Goal: Task Accomplishment & Management: Use online tool/utility

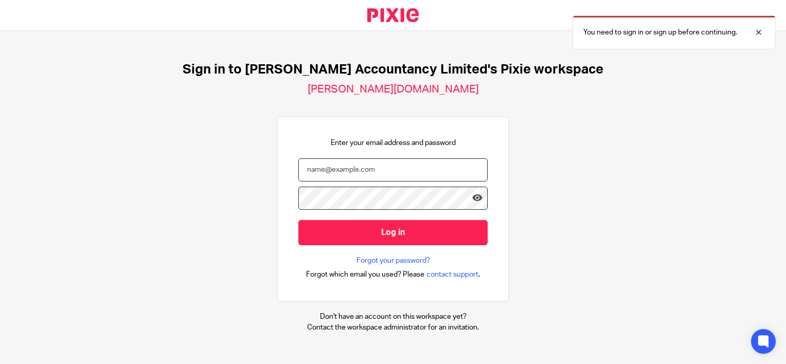
click at [328, 170] on input "email" at bounding box center [392, 169] width 189 height 23
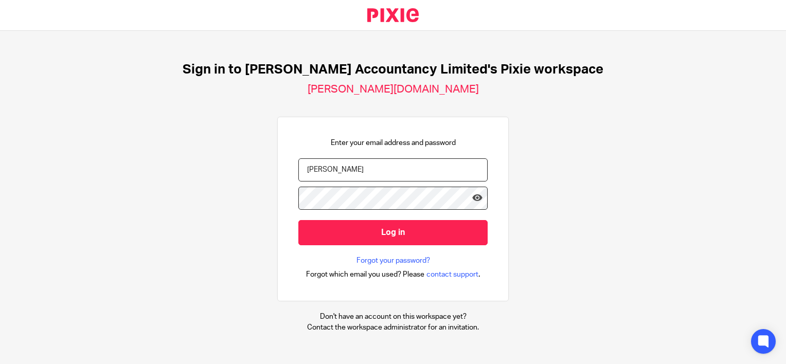
click at [389, 169] on input "hannah@chatfieldaccou" at bounding box center [392, 169] width 189 height 23
type input "hannah@chatfieldaccountancy.co.uk"
click at [298, 220] on input "Log in" at bounding box center [392, 232] width 189 height 25
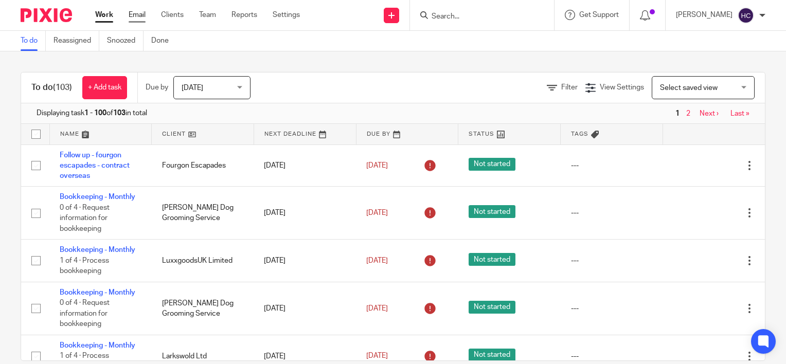
click at [138, 14] on link "Email" at bounding box center [137, 15] width 17 height 10
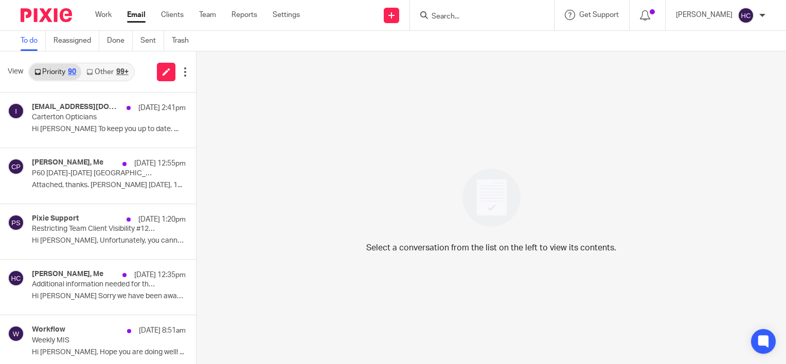
click at [128, 73] on div "99+" at bounding box center [122, 71] width 12 height 7
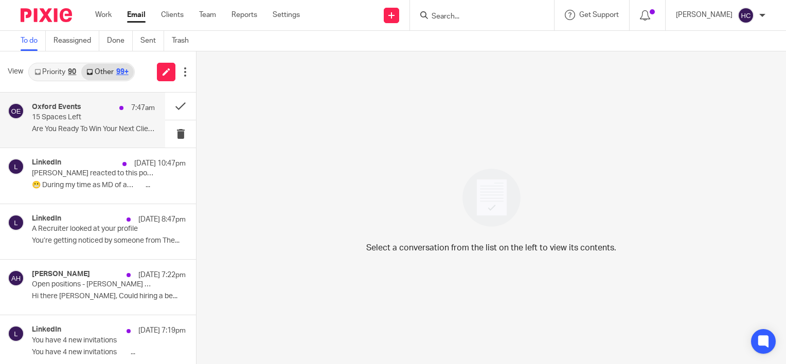
click at [114, 111] on div "7:47am" at bounding box center [134, 108] width 41 height 10
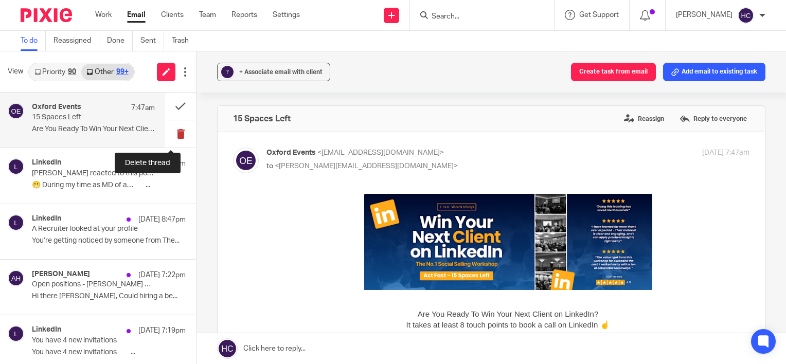
click at [177, 134] on button at bounding box center [180, 133] width 31 height 27
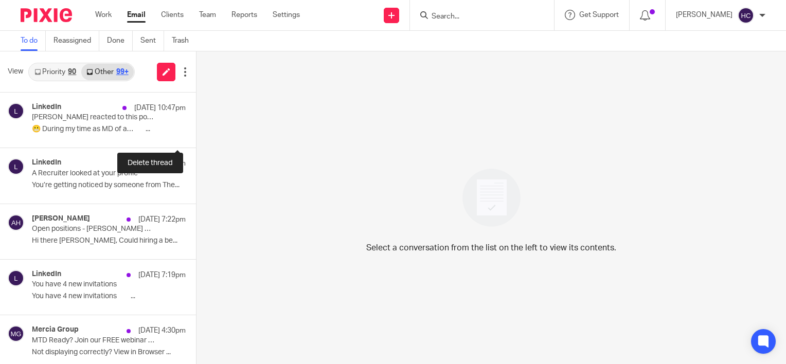
click at [196, 134] on button at bounding box center [200, 133] width 8 height 27
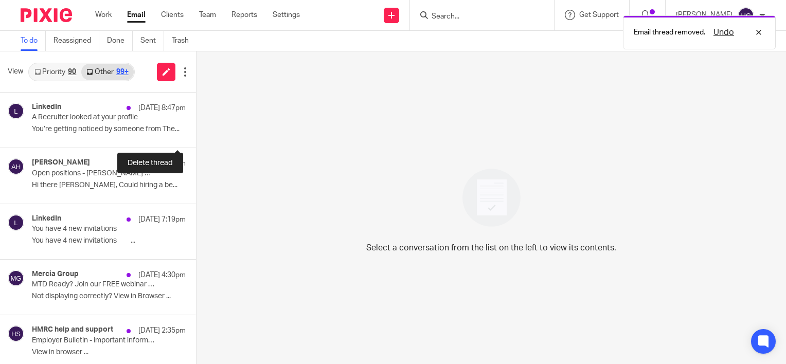
click at [196, 134] on button at bounding box center [200, 133] width 8 height 27
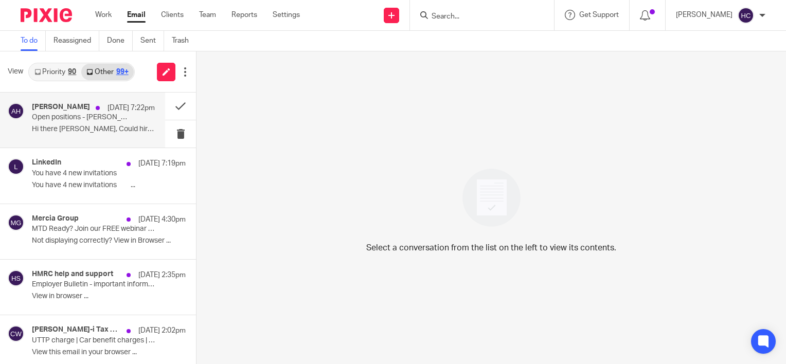
click at [82, 118] on p "Open positions - Chatfield Accountancy" at bounding box center [81, 117] width 98 height 9
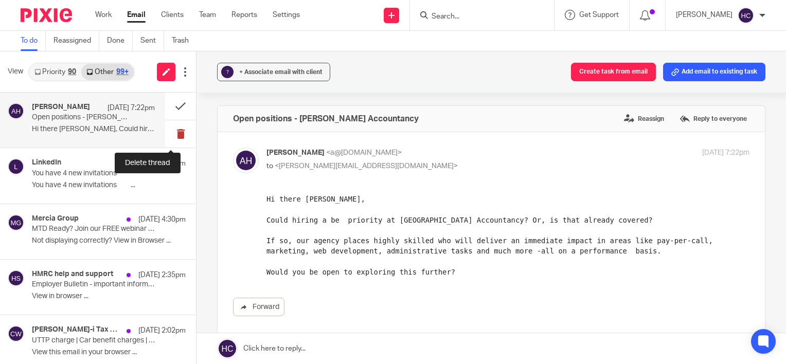
click at [166, 138] on button at bounding box center [180, 133] width 31 height 27
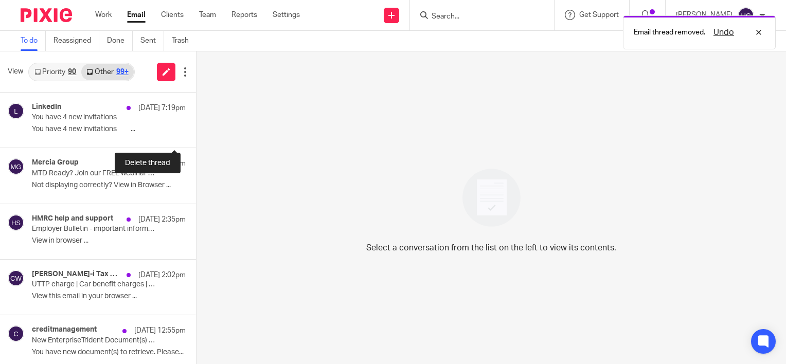
click at [196, 138] on button at bounding box center [200, 133] width 8 height 27
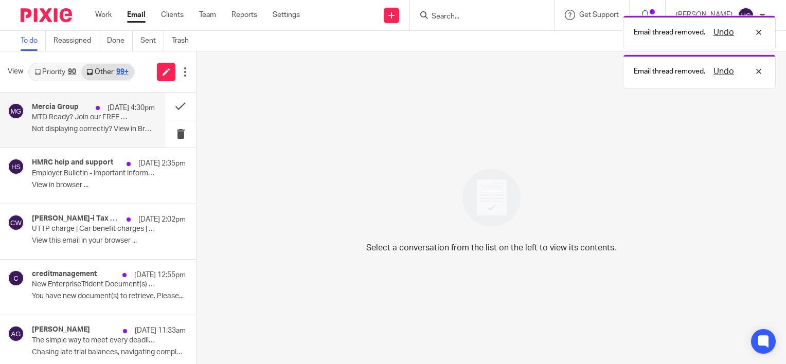
click at [105, 134] on div "Mercia Group 20 Aug 4:30pm MTD Ready? Join our FREE webinar with HMRC & Rebecca…" at bounding box center [93, 120] width 123 height 34
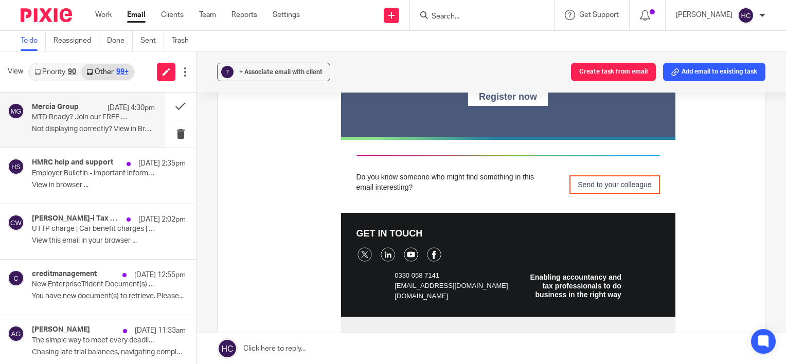
scroll to position [580, 0]
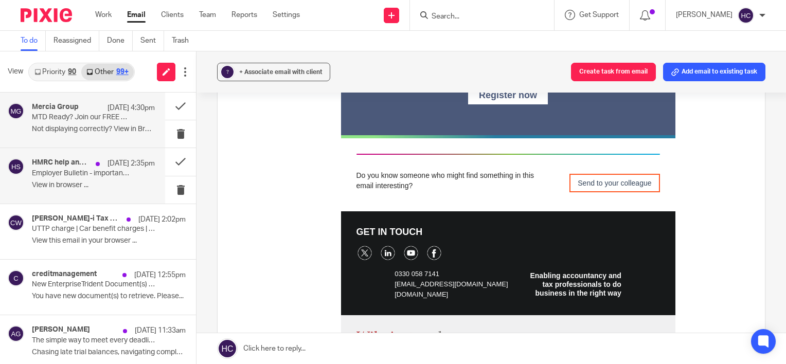
click at [40, 180] on div "HMRC help and support 20 Aug 2:35pm Employer Bulletin - important information f…" at bounding box center [93, 175] width 123 height 34
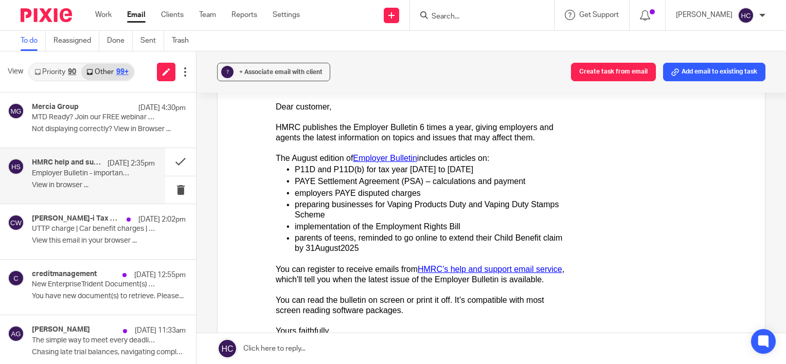
scroll to position [204, 0]
click at [167, 191] on button at bounding box center [180, 189] width 31 height 27
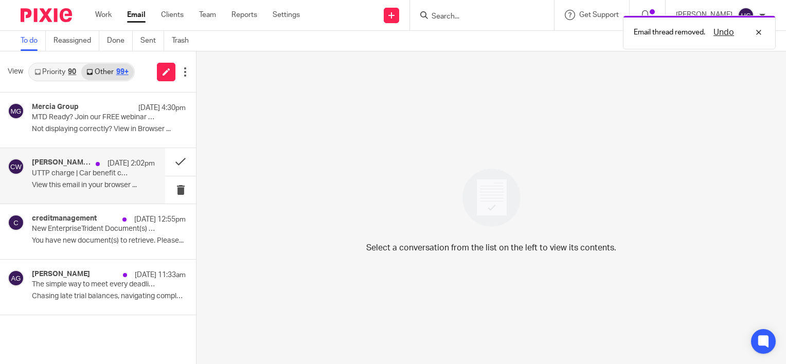
click at [82, 183] on p "View this email in your browser ..." at bounding box center [93, 185] width 123 height 9
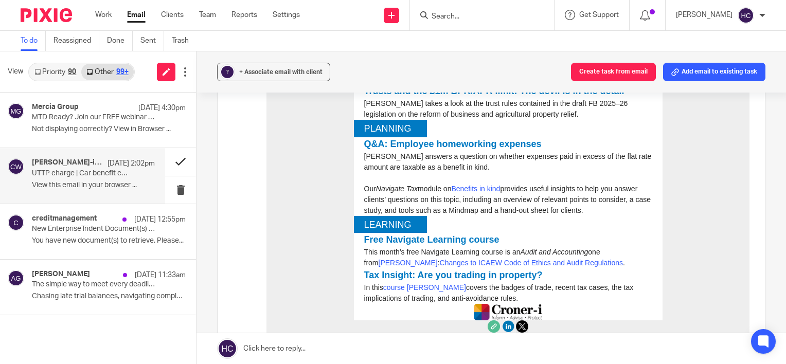
scroll to position [746, 0]
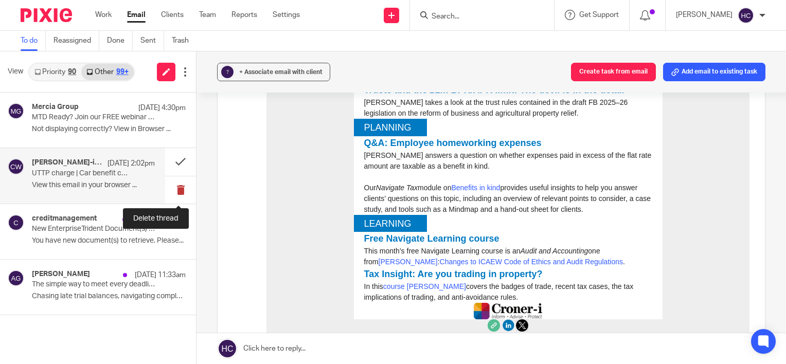
click at [181, 187] on button at bounding box center [180, 189] width 31 height 27
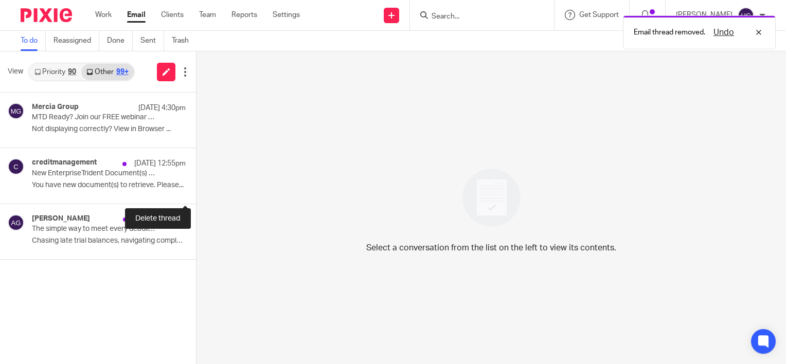
click at [196, 187] on button at bounding box center [200, 189] width 8 height 27
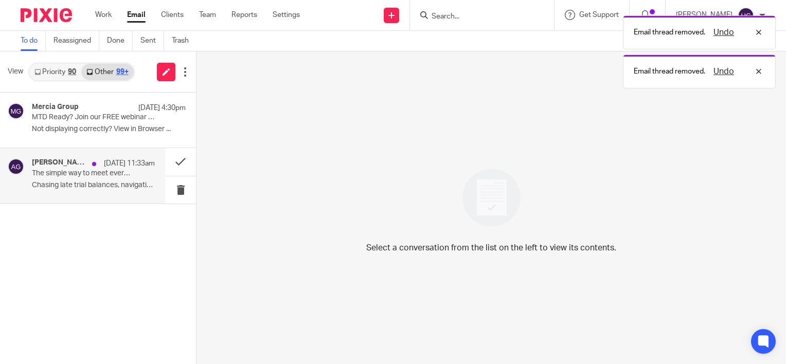
click at [136, 183] on p "Chasing late trial balances, navigating complex..." at bounding box center [93, 185] width 123 height 9
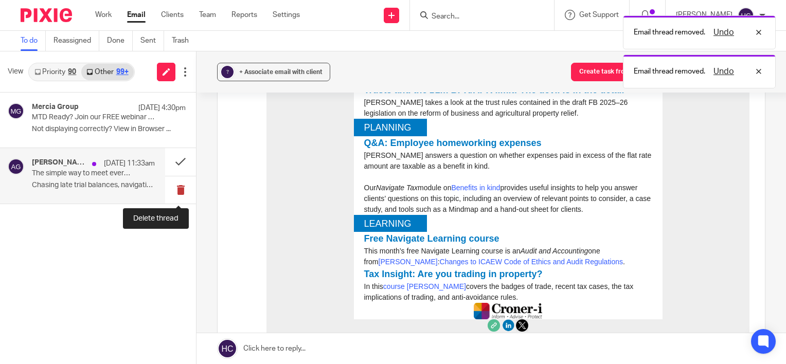
click at [174, 192] on button at bounding box center [180, 189] width 31 height 27
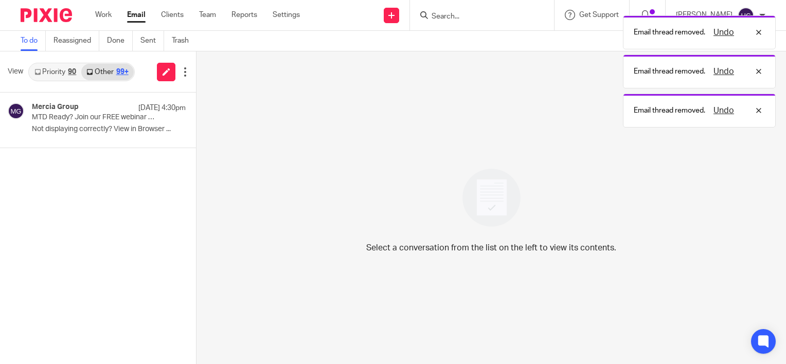
scroll to position [0, 0]
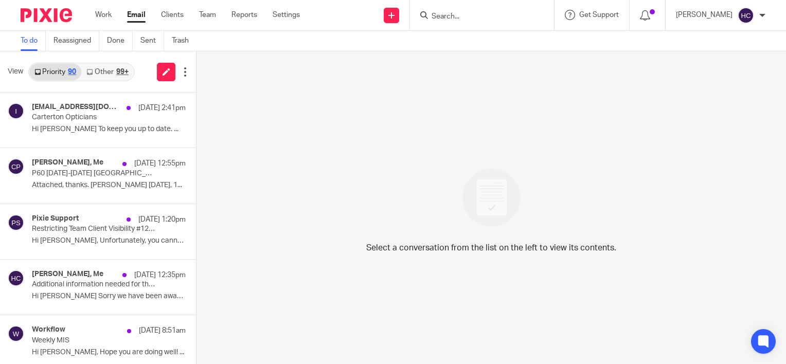
click at [108, 73] on link "Other 99+" at bounding box center [107, 72] width 52 height 16
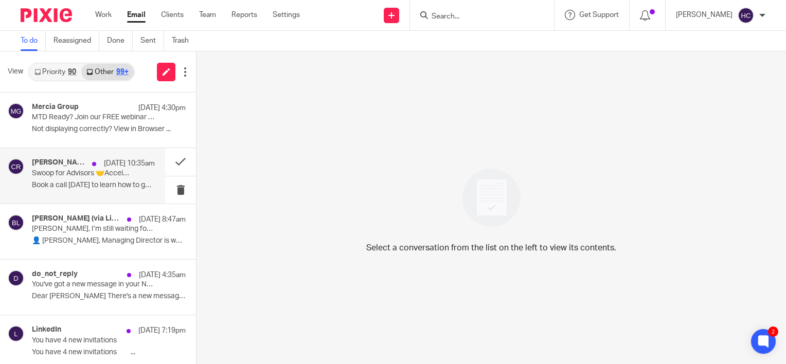
click at [103, 179] on div "[PERSON_NAME] [DATE] 10:35am Swoop for Advisors 🤝Accelerating Your Clients' Bus…" at bounding box center [93, 175] width 123 height 34
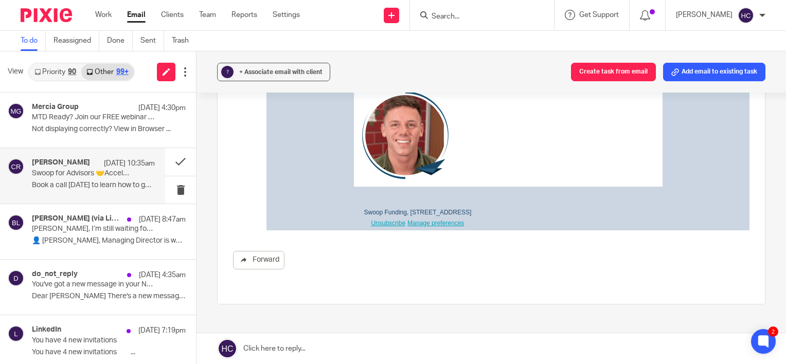
scroll to position [1088, 0]
click at [170, 187] on button at bounding box center [180, 189] width 31 height 27
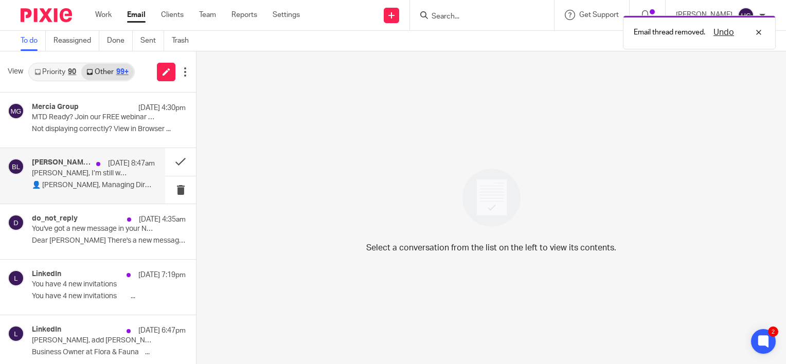
click at [110, 171] on p "Hannah, I’m still waiting for your response" at bounding box center [81, 173] width 98 height 9
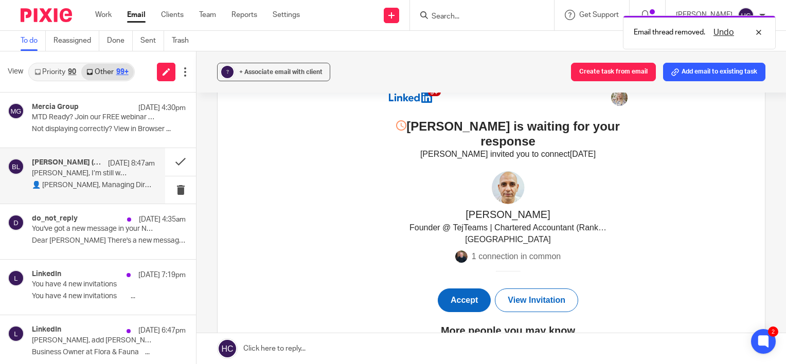
scroll to position [119, 0]
click at [167, 191] on button at bounding box center [180, 189] width 31 height 27
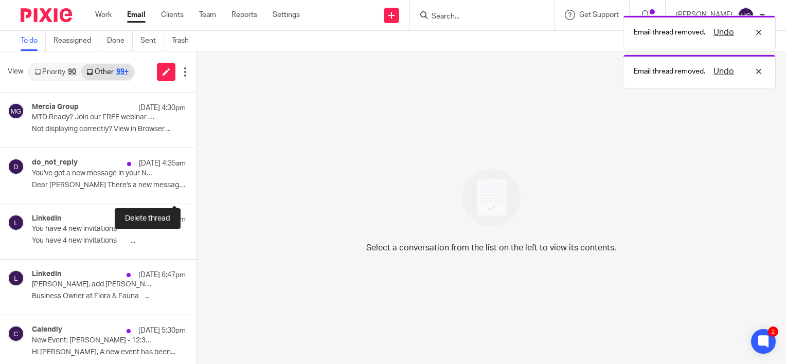
click at [196, 191] on button at bounding box center [200, 189] width 8 height 27
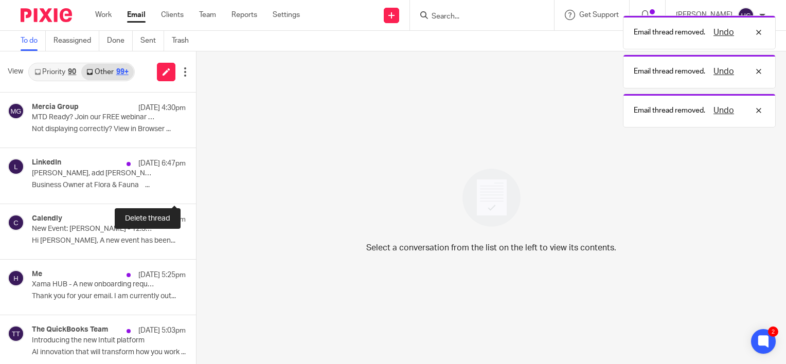
click at [196, 191] on button at bounding box center [200, 189] width 8 height 27
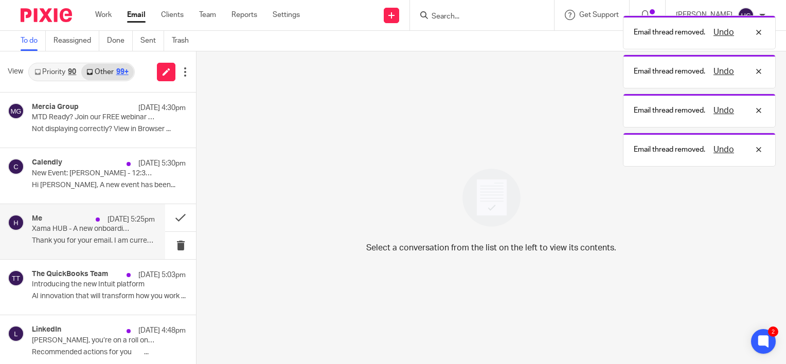
click at [126, 248] on div "Me 19 Aug 5:25pm Xama HUB - A new onboarding request has been returned Thank yo…" at bounding box center [93, 232] width 123 height 34
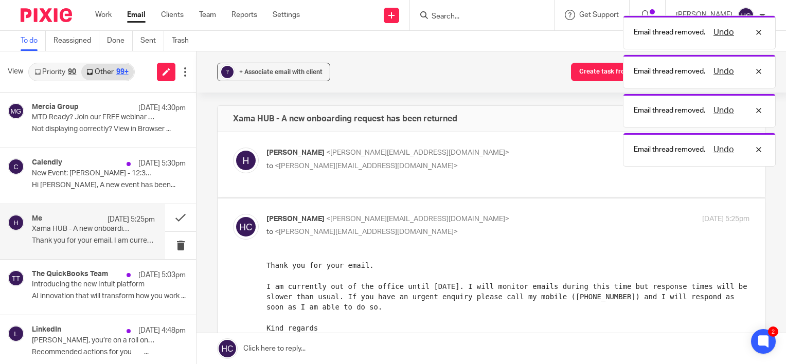
scroll to position [0, 0]
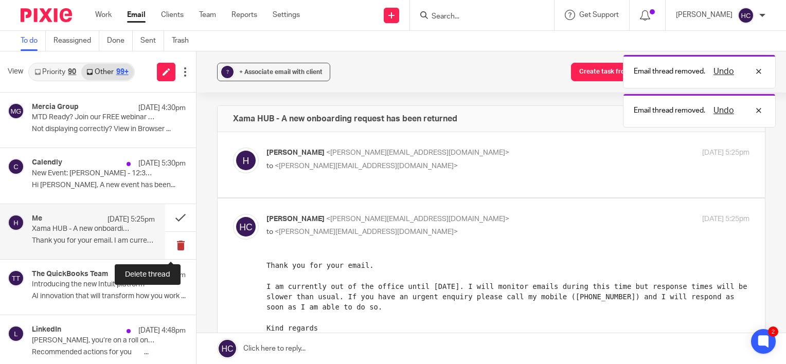
click at [168, 245] on button at bounding box center [180, 245] width 31 height 27
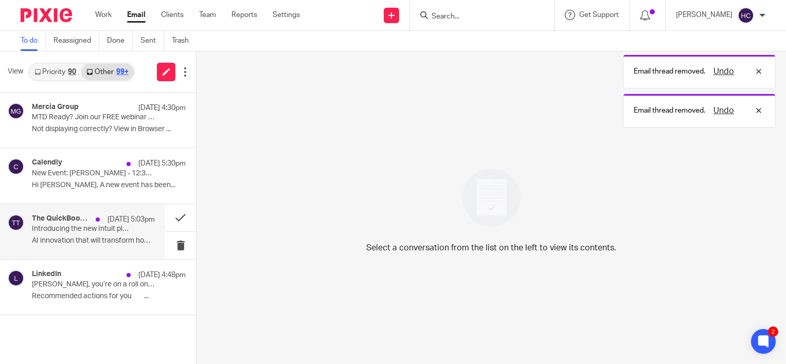
click at [90, 237] on p "AI innovation that will transform how you work ..." at bounding box center [93, 241] width 123 height 9
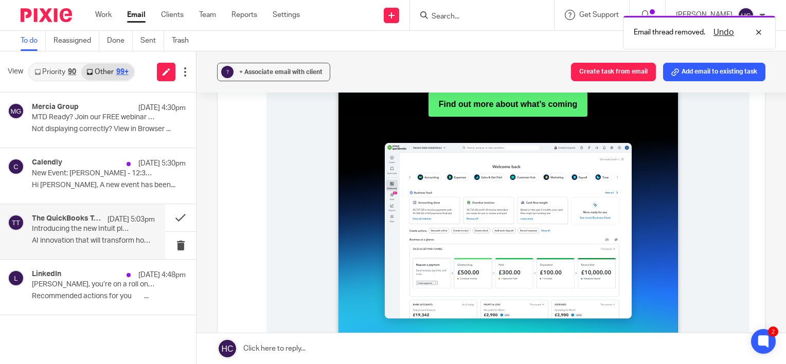
scroll to position [417, 0]
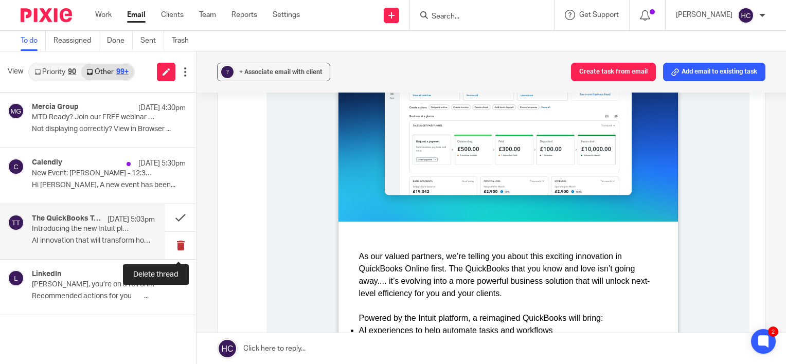
click at [183, 246] on button at bounding box center [180, 245] width 31 height 27
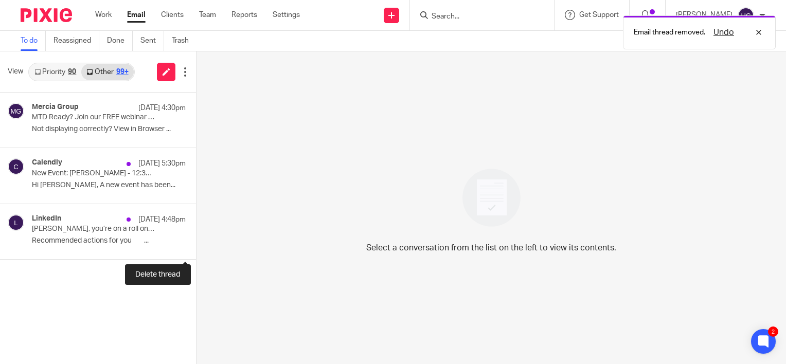
click at [196, 246] on button at bounding box center [200, 245] width 8 height 27
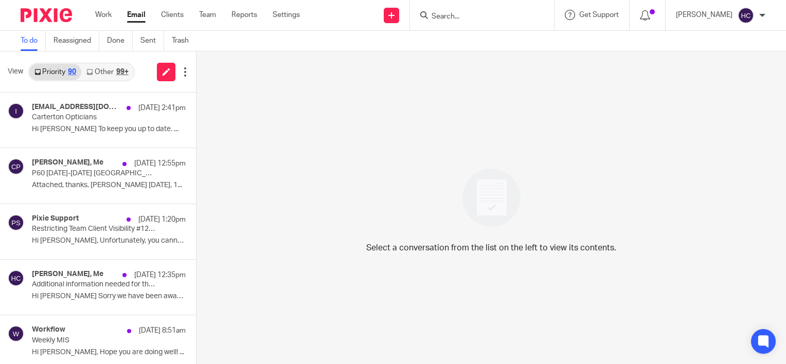
click at [113, 72] on link "Other 99+" at bounding box center [107, 72] width 52 height 16
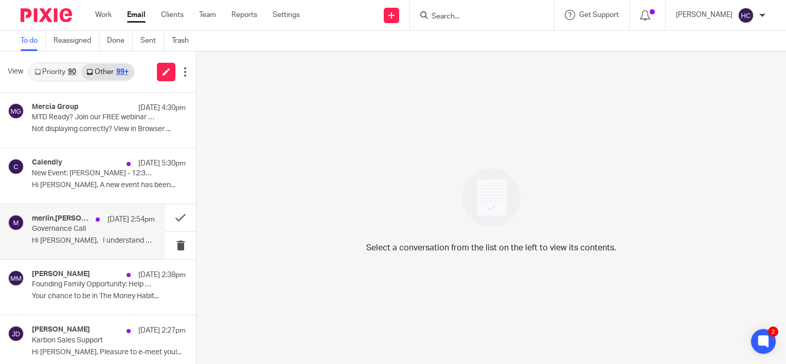
click at [83, 227] on p "Governance Call" at bounding box center [81, 229] width 98 height 9
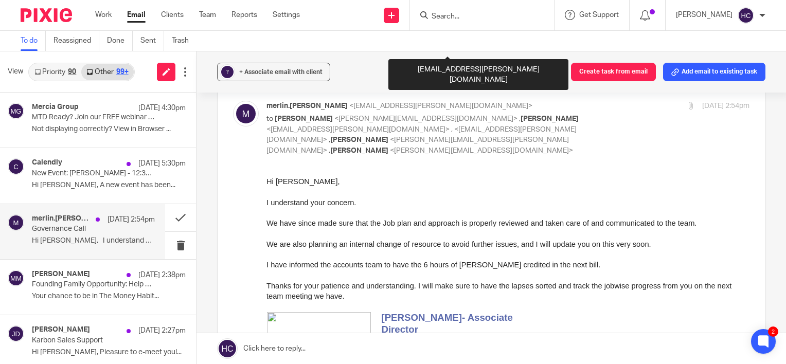
scroll to position [312, 0]
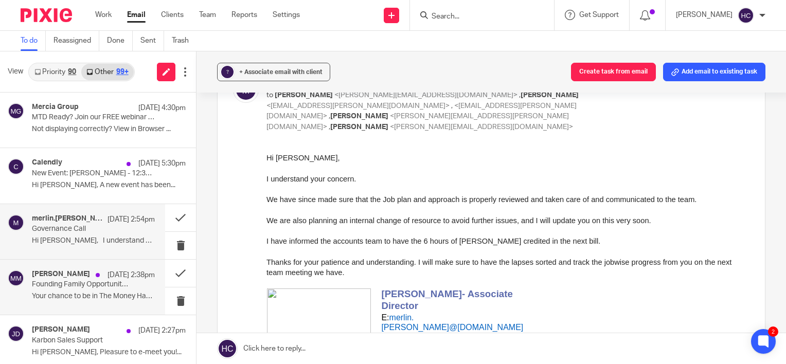
click at [90, 309] on div "Mike Michalowicz 19 Aug 2:38pm Founding Family Opportunity: Help Others Build B…" at bounding box center [82, 287] width 165 height 55
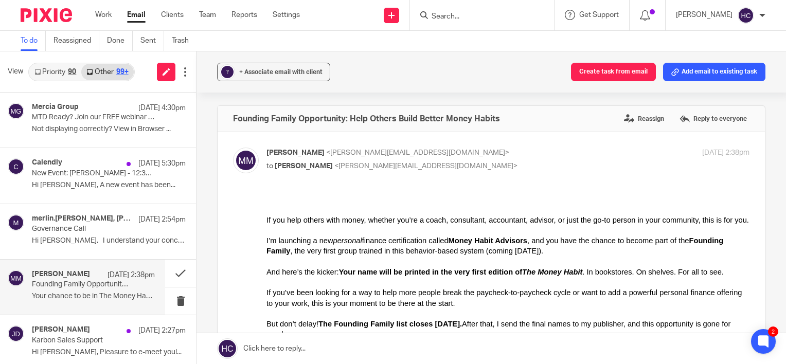
scroll to position [0, 0]
click at [168, 299] on button at bounding box center [180, 301] width 31 height 27
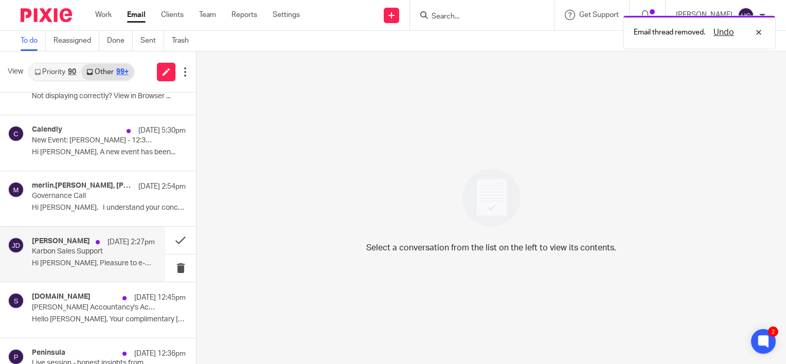
scroll to position [56, 0]
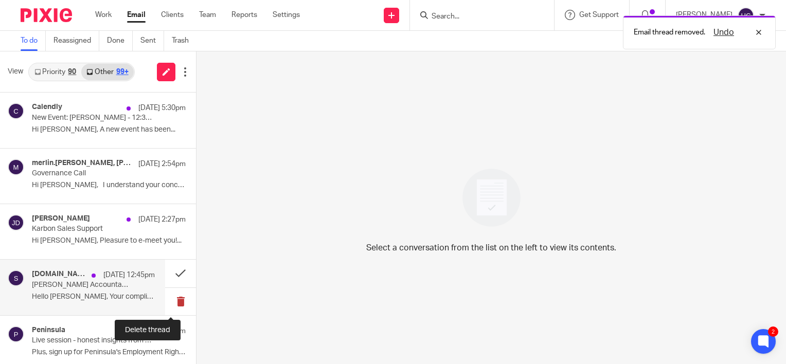
click at [171, 302] on button at bounding box center [180, 301] width 31 height 27
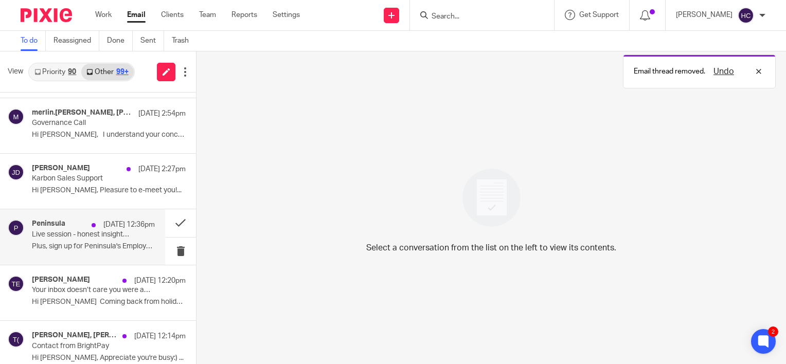
scroll to position [106, 0]
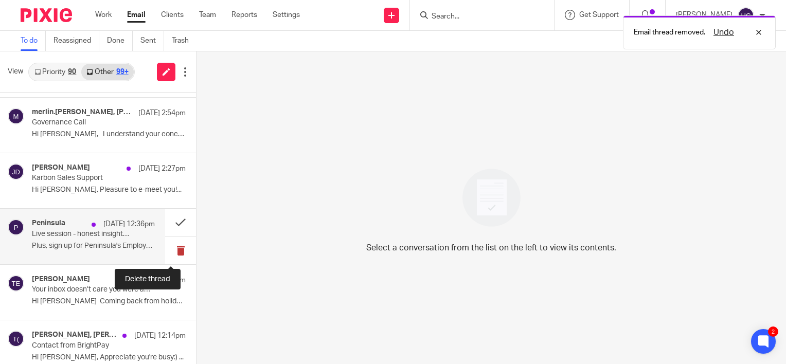
click at [174, 250] on button at bounding box center [180, 250] width 31 height 27
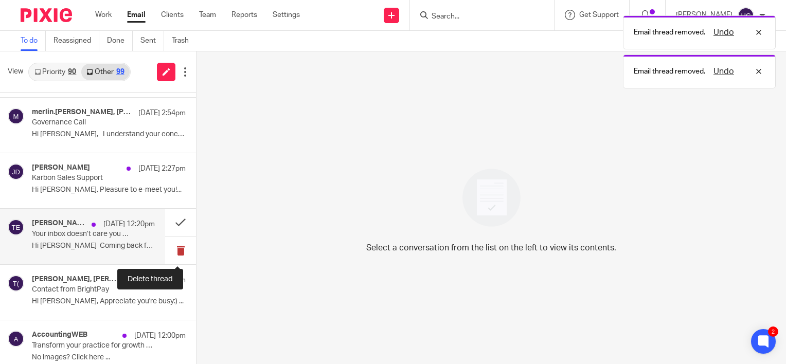
click at [174, 250] on button at bounding box center [180, 250] width 31 height 27
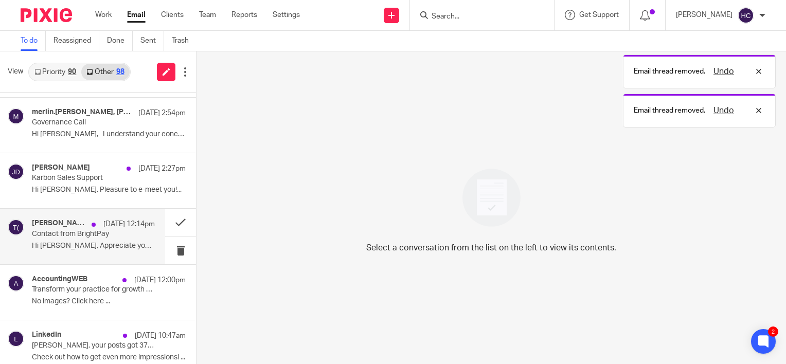
click at [115, 237] on p "Contact from BrightPay" at bounding box center [81, 234] width 98 height 9
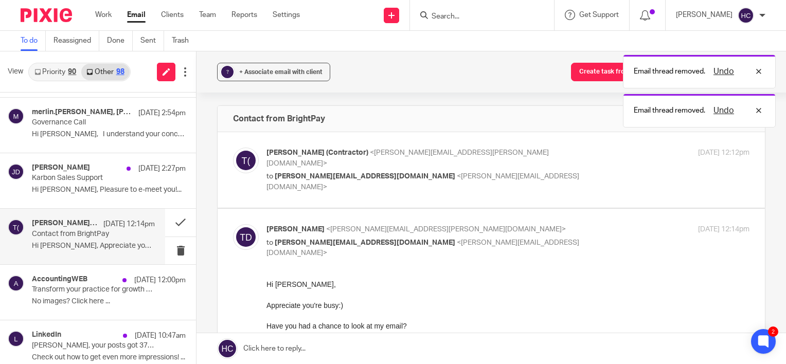
scroll to position [0, 0]
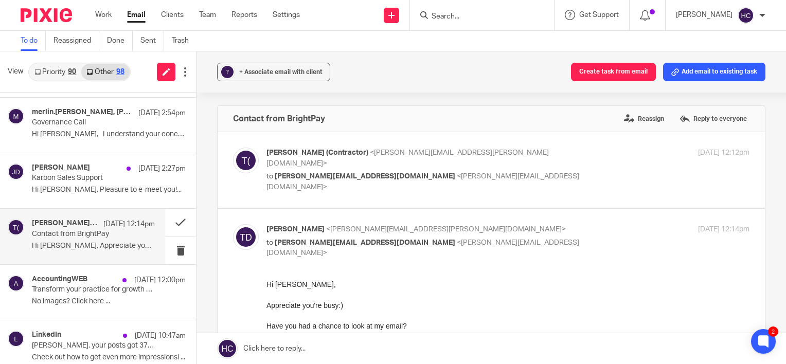
click at [392, 150] on span "<tabitha.dudeney@brightsg.com>" at bounding box center [407, 158] width 282 height 18
checkbox input "true"
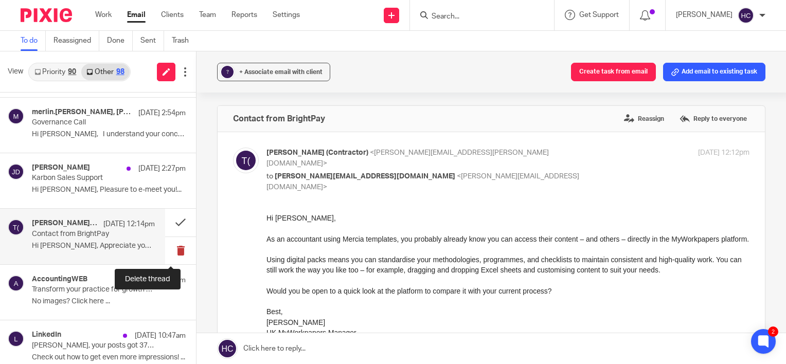
click at [180, 254] on button at bounding box center [180, 250] width 31 height 27
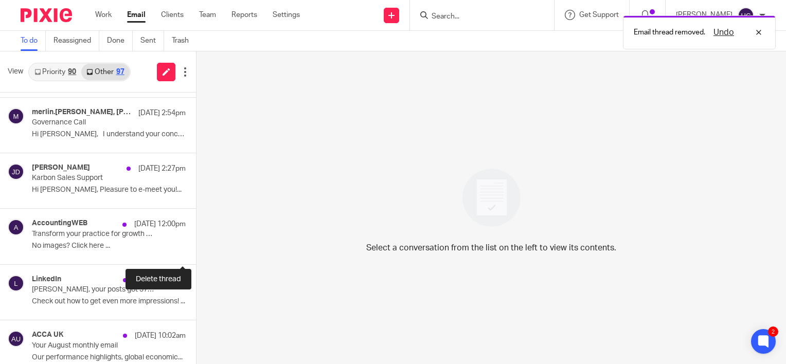
click at [196, 254] on button at bounding box center [200, 250] width 8 height 27
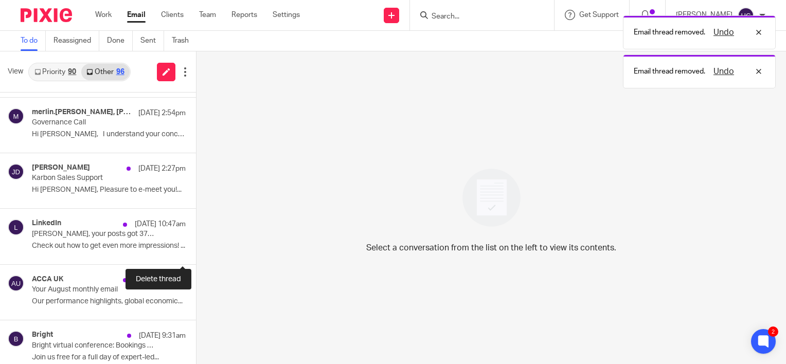
click at [196, 254] on button at bounding box center [200, 250] width 8 height 27
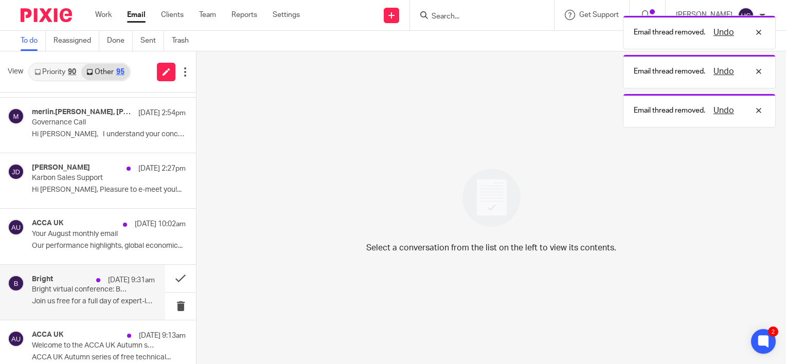
click at [131, 291] on div "Bright 19 Aug 9:31am Bright virtual conference: Bookings now open ✨ Join us fre…" at bounding box center [93, 292] width 123 height 34
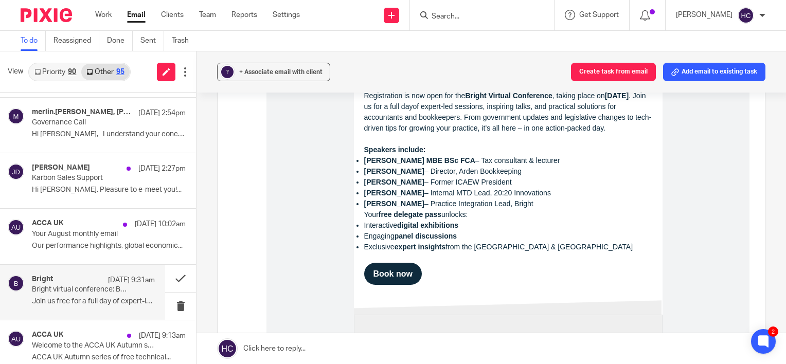
scroll to position [302, 0]
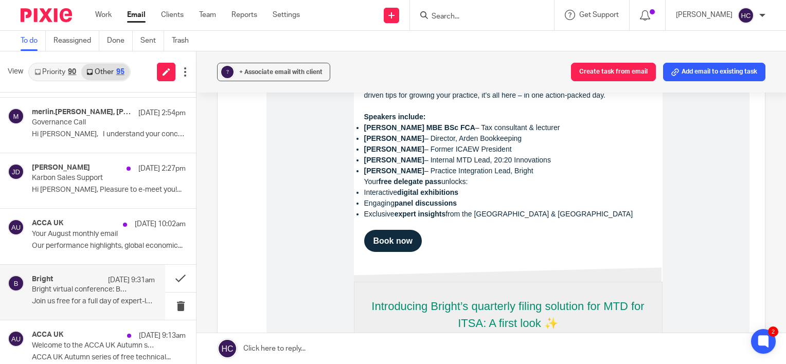
click at [389, 245] on strong "Book now" at bounding box center [392, 241] width 39 height 9
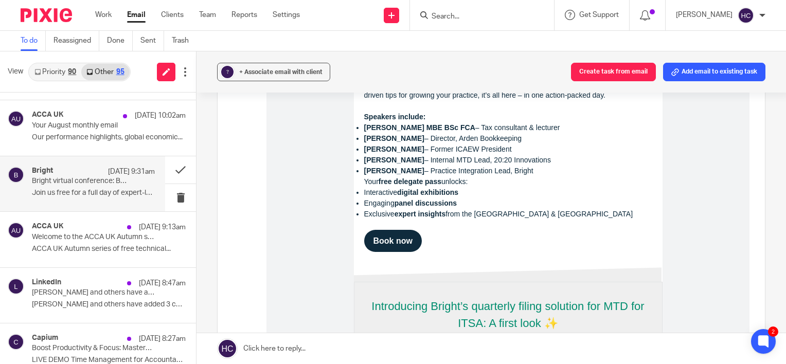
scroll to position [216, 0]
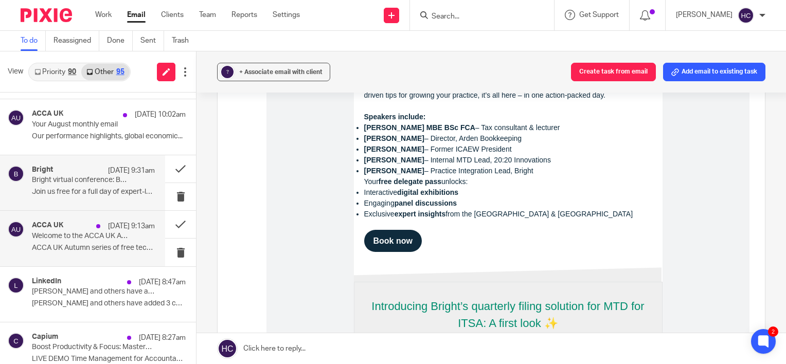
click at [101, 255] on div "ACCA UK 19 Aug 9:13am Welcome to the ACCA UK Autumn series of free technical we…" at bounding box center [93, 238] width 123 height 34
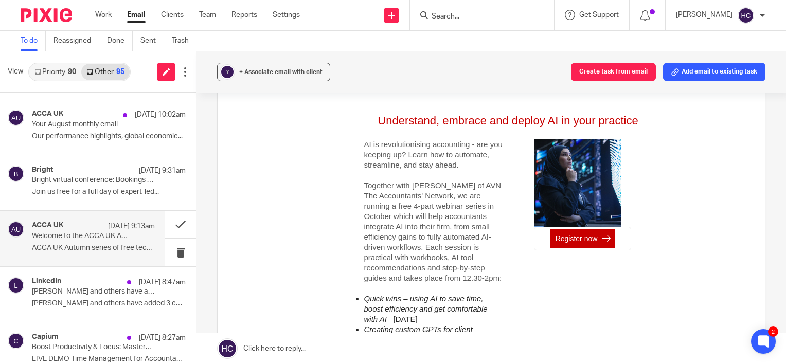
scroll to position [471, 0]
click at [582, 243] on link "Register now" at bounding box center [577, 239] width 42 height 8
click at [171, 253] on button at bounding box center [180, 252] width 31 height 27
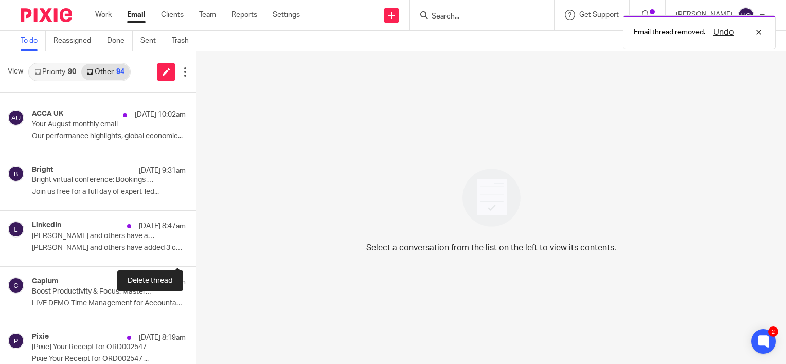
click at [196, 253] on button at bounding box center [200, 252] width 8 height 27
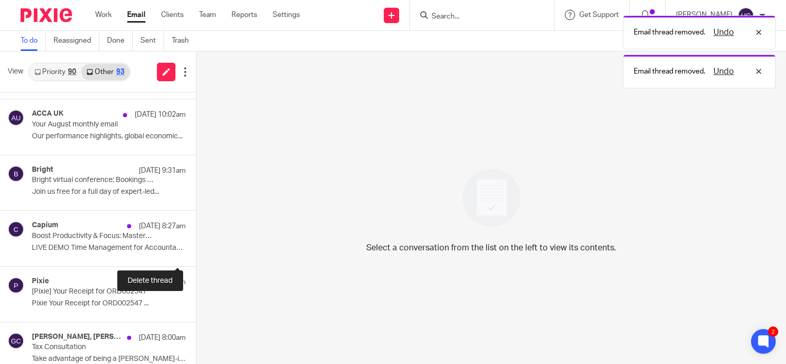
click at [196, 253] on button at bounding box center [200, 252] width 8 height 27
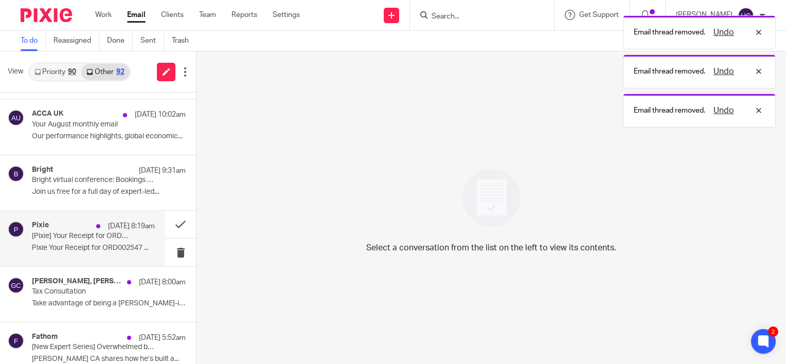
click at [111, 248] on p "Pixie Your Receipt for ORD002547 ..." at bounding box center [93, 248] width 123 height 9
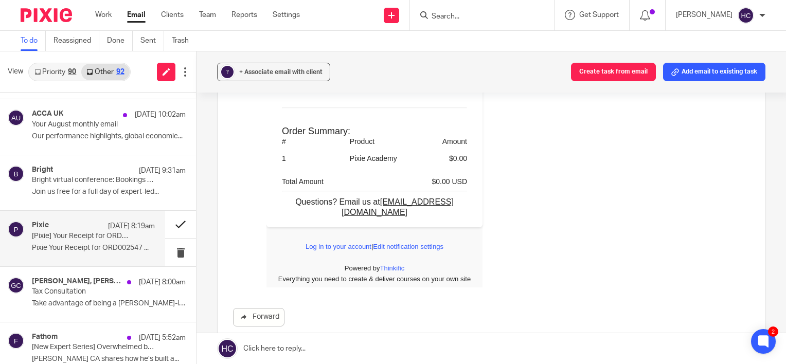
scroll to position [264, 0]
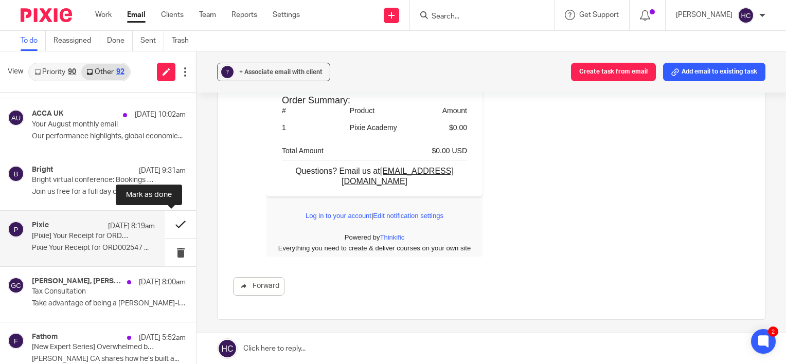
click at [172, 225] on button at bounding box center [180, 224] width 31 height 27
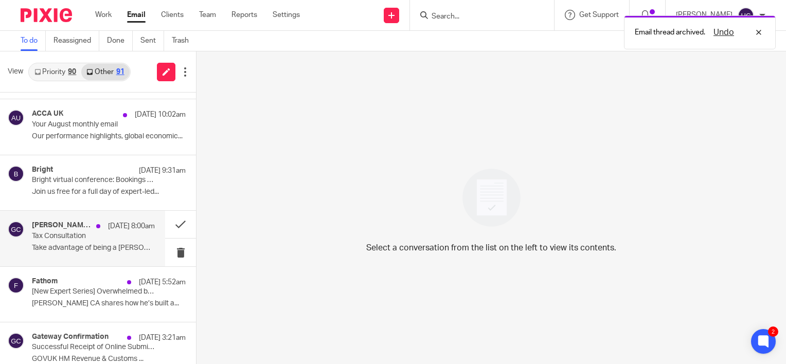
click at [108, 230] on p "19 Aug 8:00am" at bounding box center [131, 226] width 47 height 10
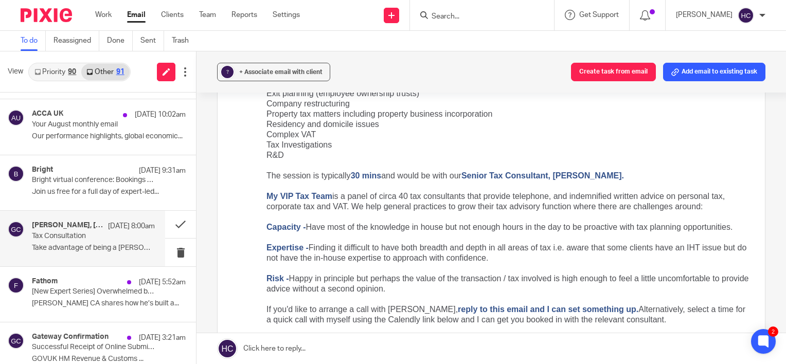
scroll to position [310, 0]
click at [168, 252] on button at bounding box center [180, 252] width 31 height 27
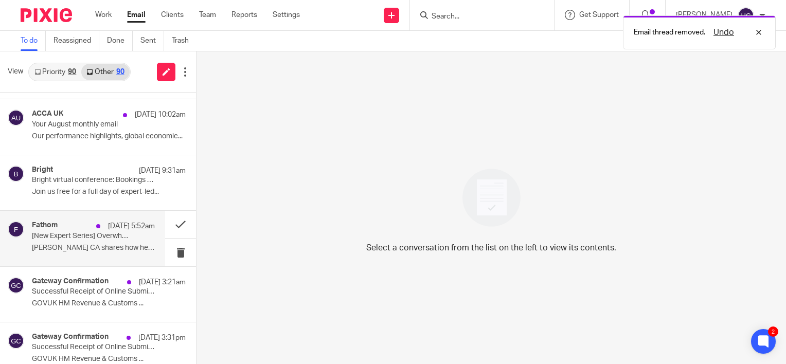
click at [112, 249] on p "Darren Van Zyl CA shares how he’s built a..." at bounding box center [93, 248] width 123 height 9
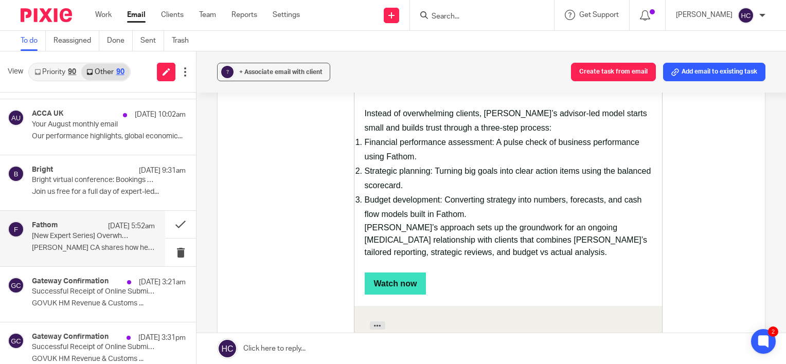
scroll to position [442, 0]
click at [48, 300] on p "GOVUK HM Revenue & Customs ..." at bounding box center [93, 303] width 123 height 9
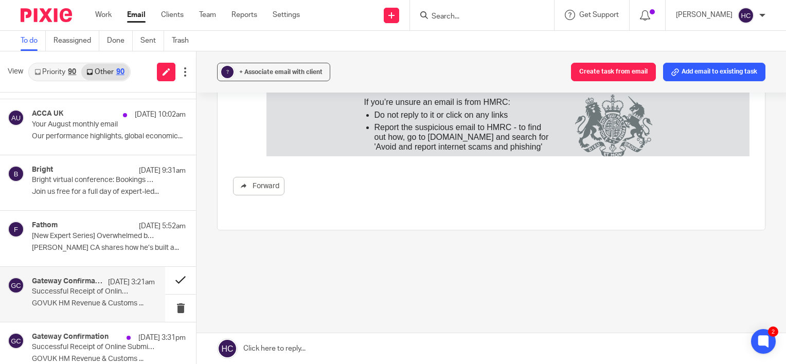
scroll to position [0, 0]
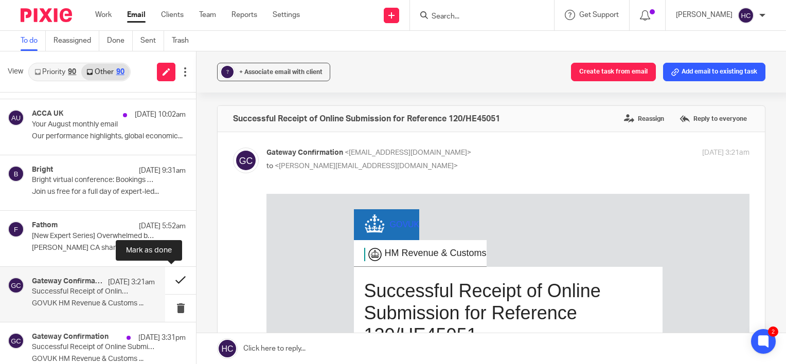
click at [177, 278] on button at bounding box center [180, 280] width 31 height 27
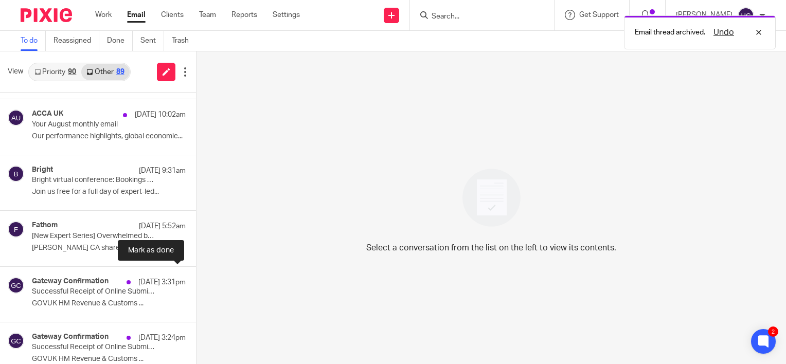
click at [196, 278] on button at bounding box center [200, 280] width 8 height 27
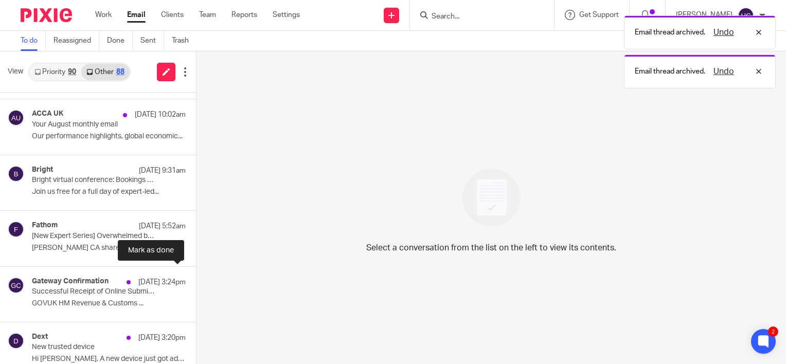
click at [196, 278] on button at bounding box center [200, 280] width 8 height 27
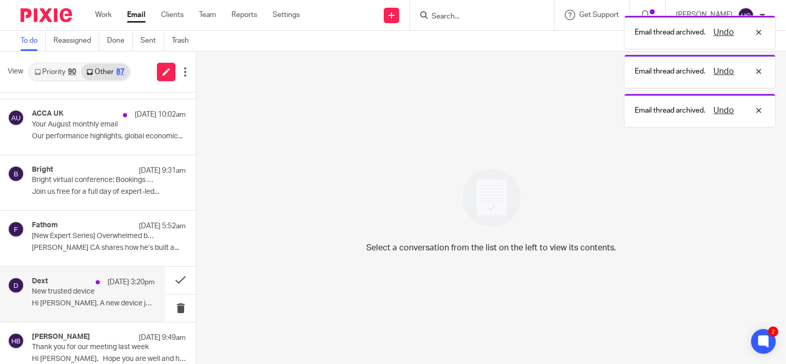
click at [81, 302] on p "Hi Hannah, A new device just got added to..." at bounding box center [93, 303] width 123 height 9
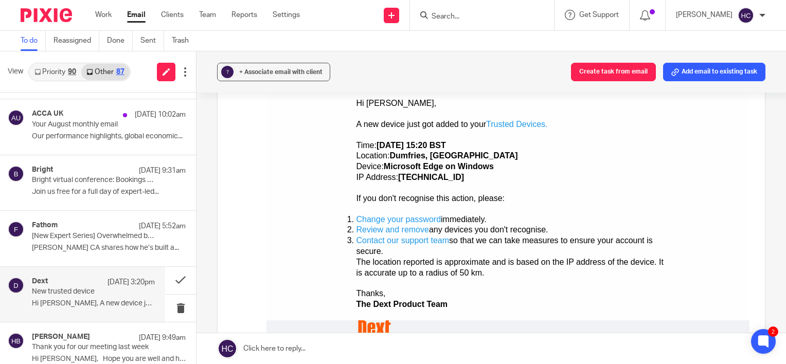
scroll to position [228, 0]
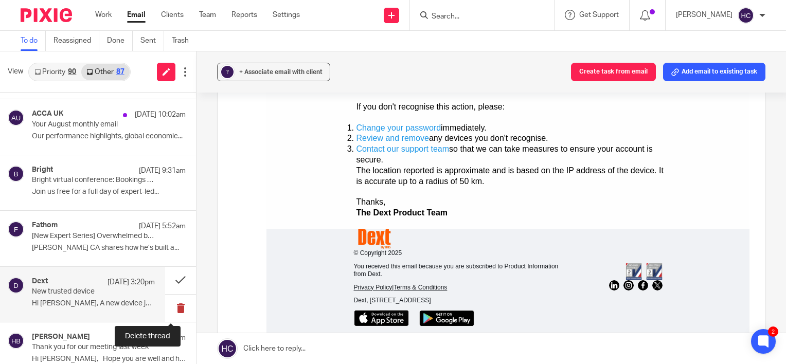
click at [166, 303] on button at bounding box center [180, 308] width 31 height 27
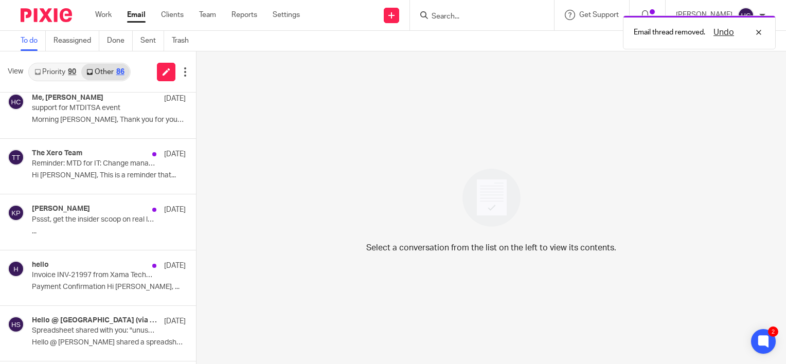
scroll to position [567, 0]
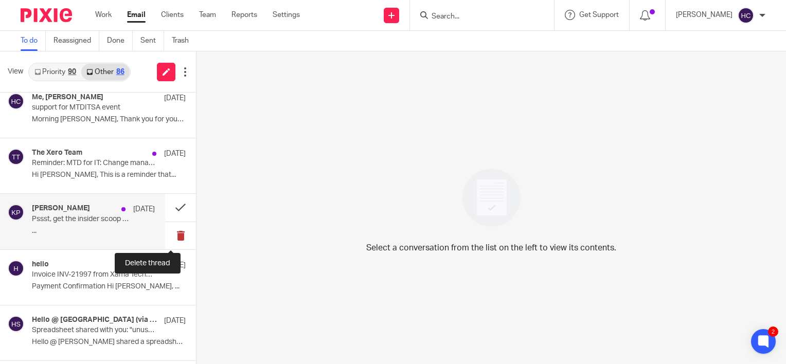
click at [179, 230] on button at bounding box center [180, 235] width 31 height 27
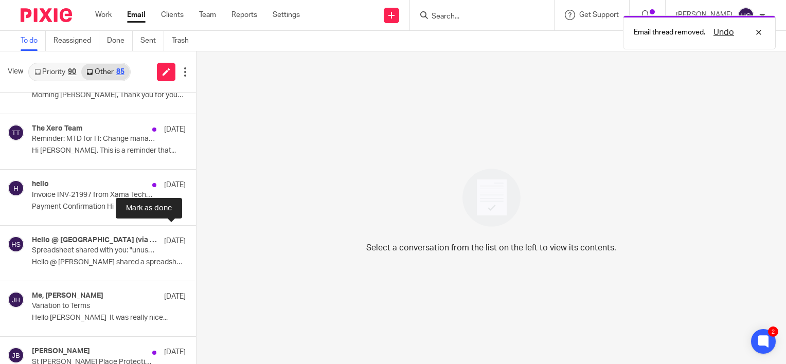
scroll to position [592, 0]
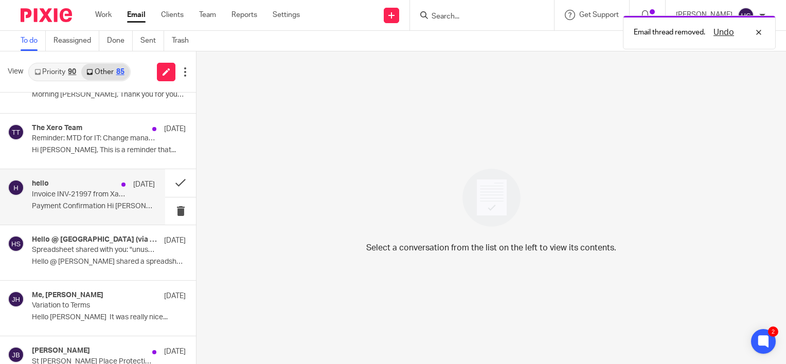
click at [88, 206] on p "Payment Confirmation Hi Hannah Chatfield, ..." at bounding box center [93, 206] width 123 height 9
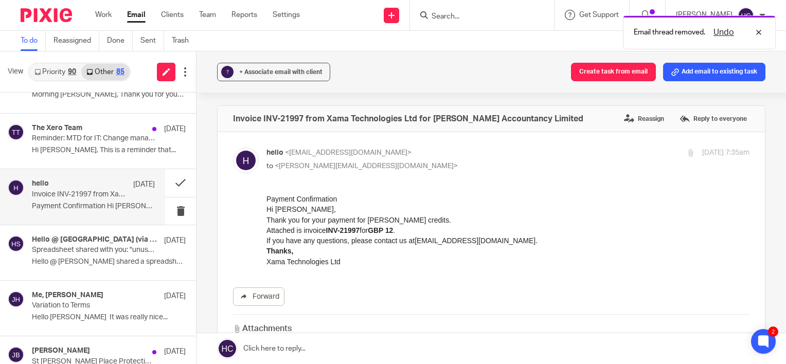
scroll to position [0, 0]
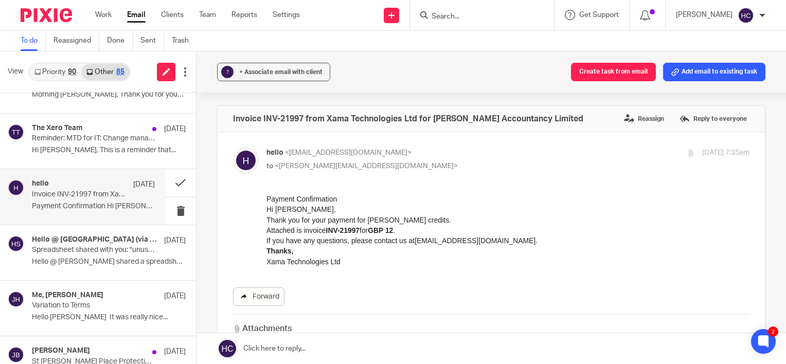
click at [272, 290] on link "Forward" at bounding box center [258, 297] width 51 height 19
click at [257, 74] on span "+ Associate email with client" at bounding box center [280, 72] width 83 height 6
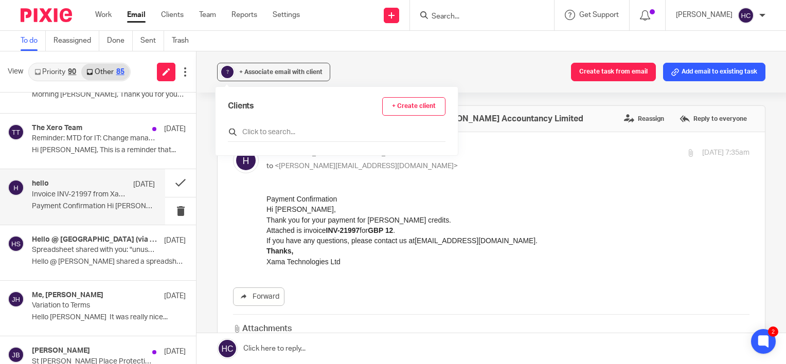
click at [252, 129] on input "text" at bounding box center [337, 132] width 218 height 10
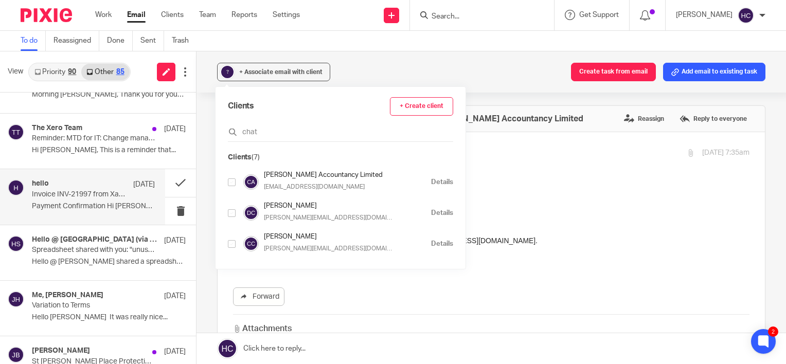
type input "chat"
click at [230, 179] on input "checkbox" at bounding box center [232, 182] width 8 height 8
checkbox input "true"
click at [167, 180] on button at bounding box center [180, 182] width 31 height 27
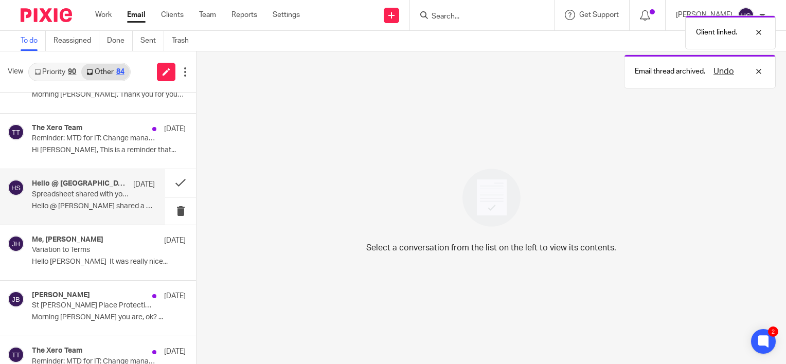
click at [99, 204] on p "Hello @ Larkswold shared a spreadsheet Hello..." at bounding box center [93, 206] width 123 height 9
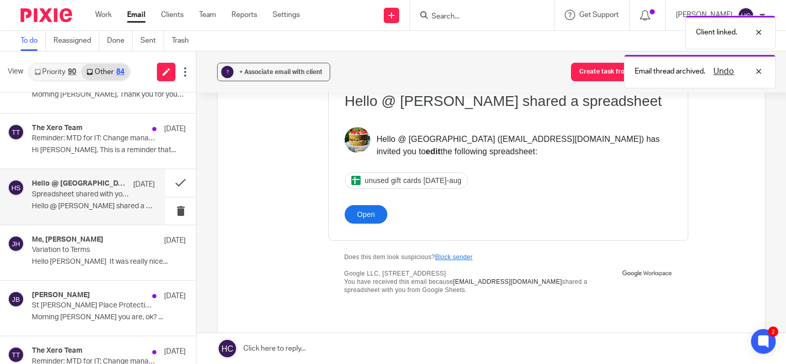
scroll to position [132, 0]
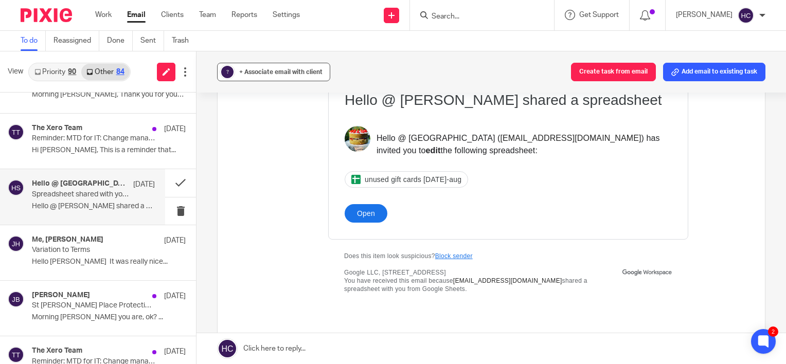
click at [264, 72] on span "+ Associate email with client" at bounding box center [280, 72] width 83 height 6
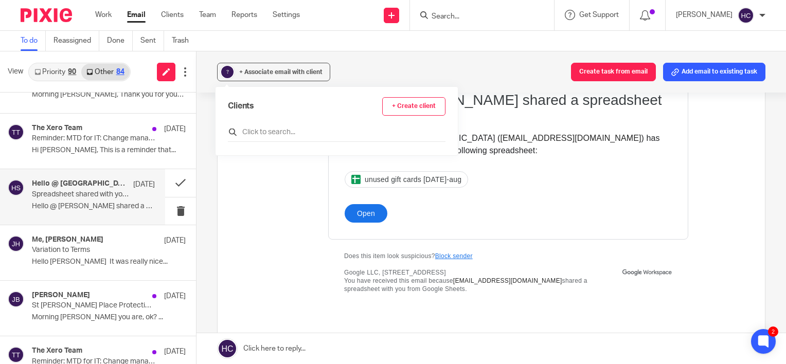
click at [258, 132] on input "text" at bounding box center [337, 132] width 218 height 10
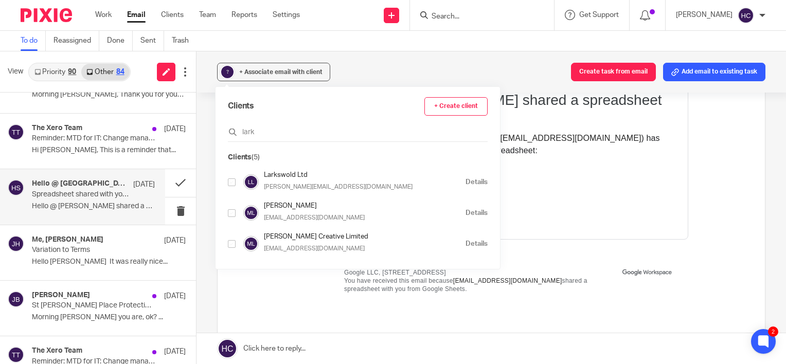
type input "lark"
click at [231, 178] on input "checkbox" at bounding box center [232, 182] width 8 height 8
checkbox input "true"
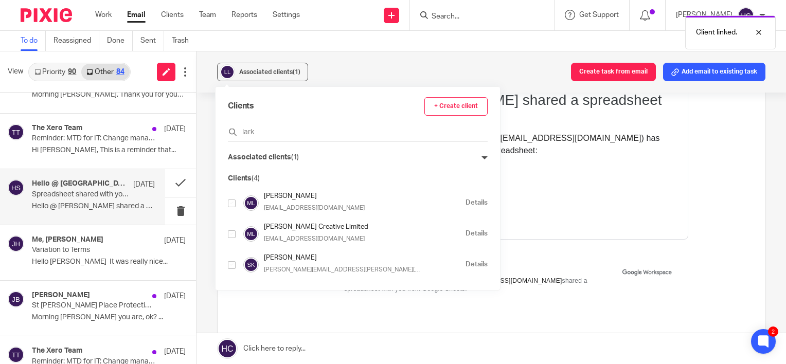
click at [351, 66] on div "Associated clients (1) Create task from email Add email to existing task" at bounding box center [490, 71] width 589 height 41
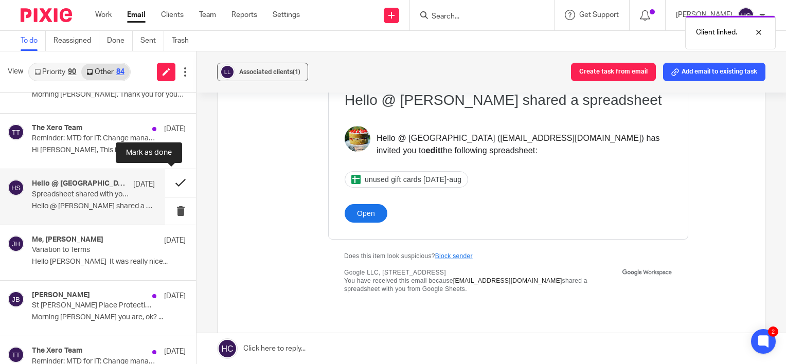
click at [165, 181] on button at bounding box center [180, 182] width 31 height 27
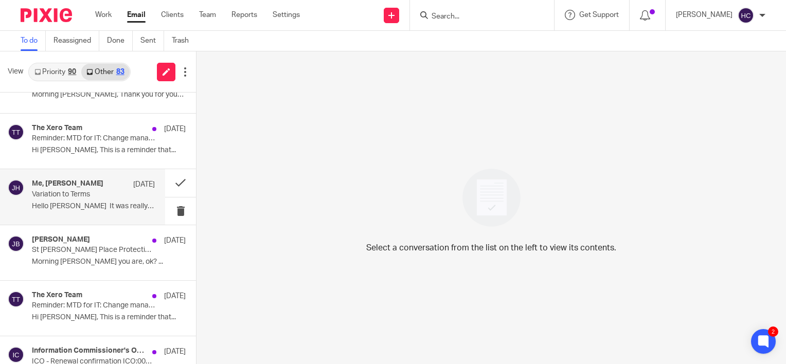
click at [114, 193] on p "Variation to Terms" at bounding box center [81, 194] width 98 height 9
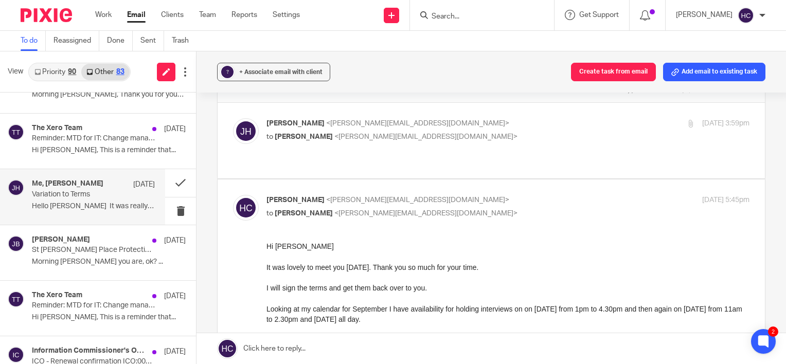
scroll to position [10, 0]
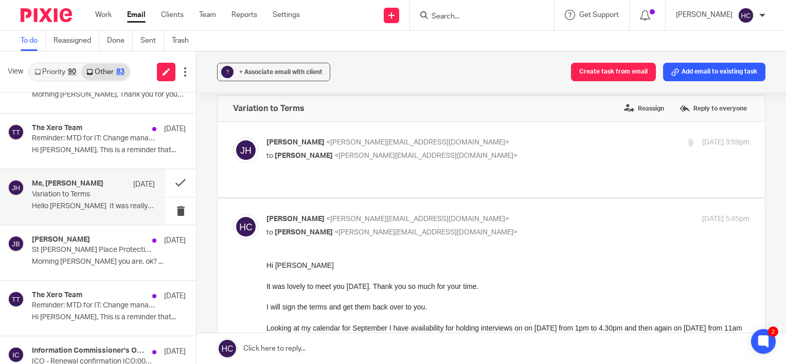
click at [389, 144] on span "<jodie@burfordrecruitment.co.uk>" at bounding box center [417, 142] width 183 height 7
checkbox input "true"
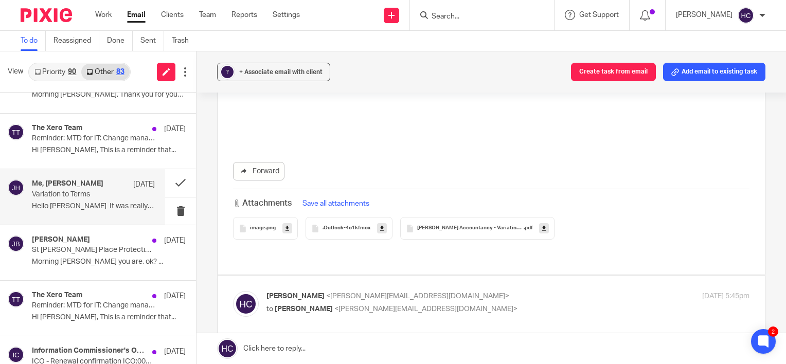
scroll to position [512, 0]
click at [543, 228] on link at bounding box center [544, 228] width 10 height 10
click at [275, 358] on link at bounding box center [490, 348] width 589 height 31
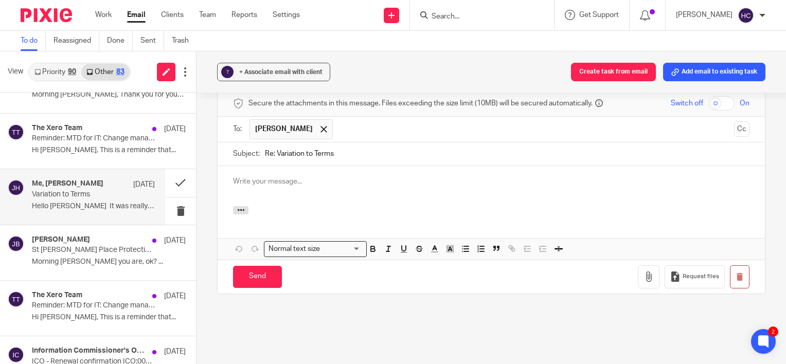
scroll to position [0, 0]
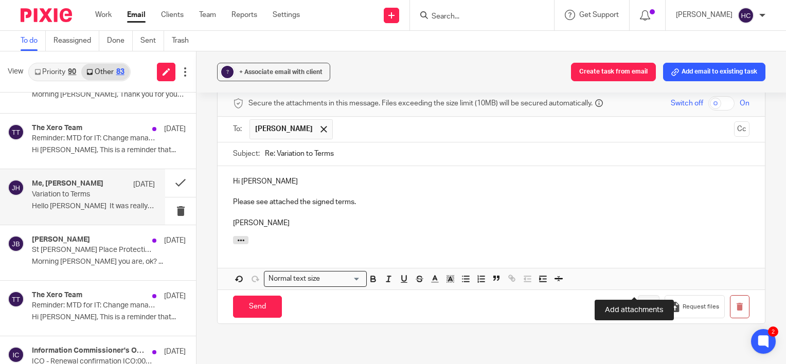
click at [644, 302] on icon "button" at bounding box center [649, 307] width 10 height 10
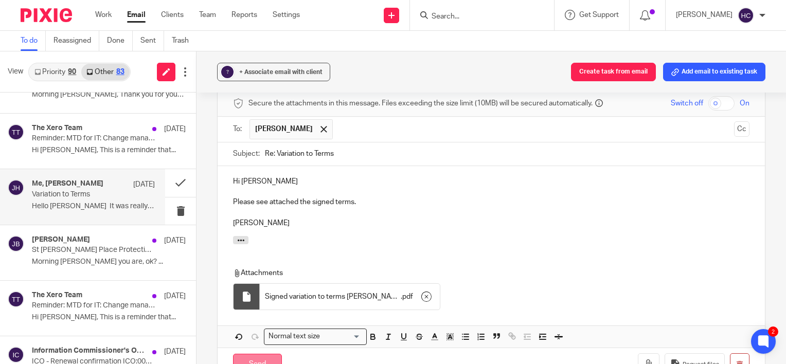
click at [250, 354] on input "Send" at bounding box center [257, 365] width 49 height 22
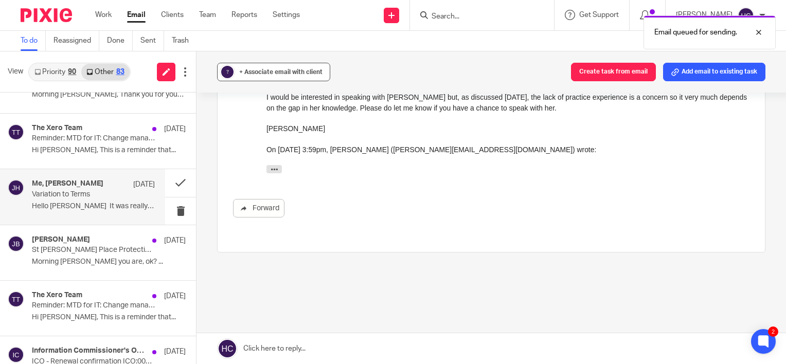
click at [270, 70] on span "+ Associate email with client" at bounding box center [280, 72] width 83 height 6
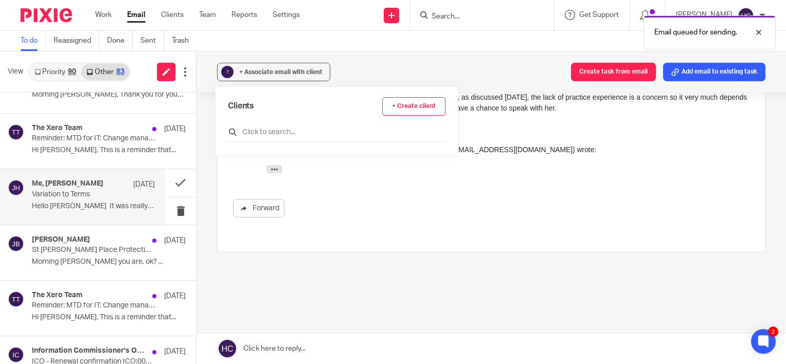
click at [257, 130] on input "text" at bounding box center [337, 132] width 218 height 10
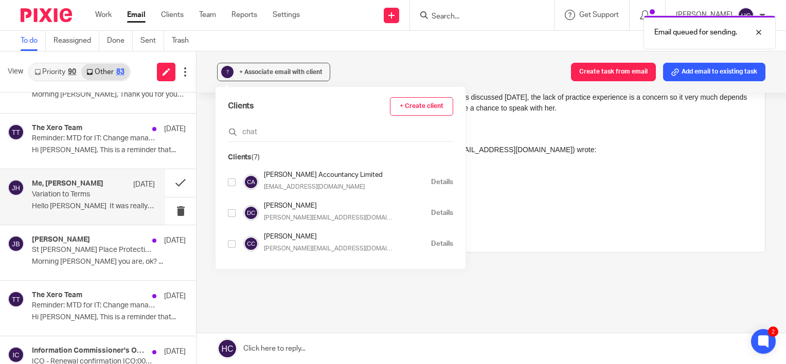
type input "chat"
click at [234, 184] on input "checkbox" at bounding box center [232, 182] width 8 height 8
checkbox input "true"
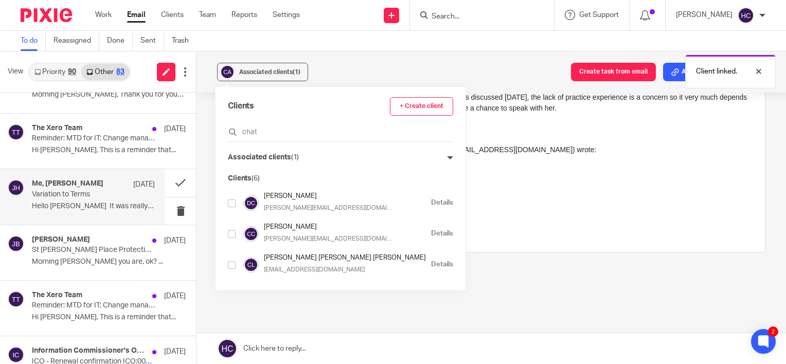
scroll to position [885, 0]
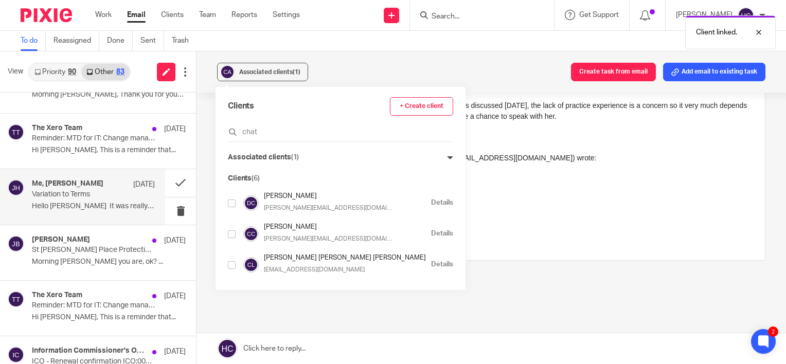
click at [341, 68] on div "Associated clients (1) Create task from email Add email to existing task" at bounding box center [490, 71] width 589 height 41
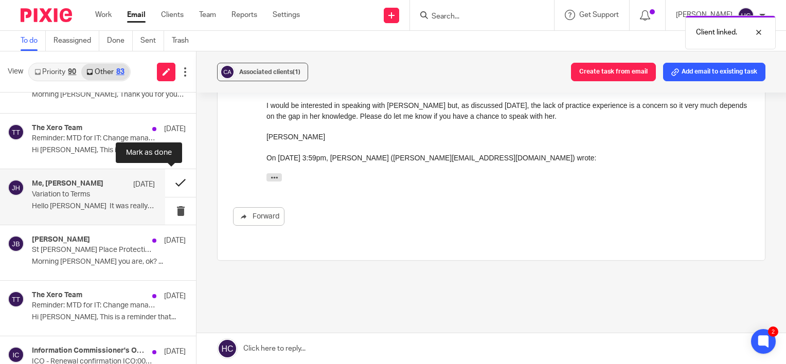
click at [177, 180] on button at bounding box center [180, 182] width 31 height 27
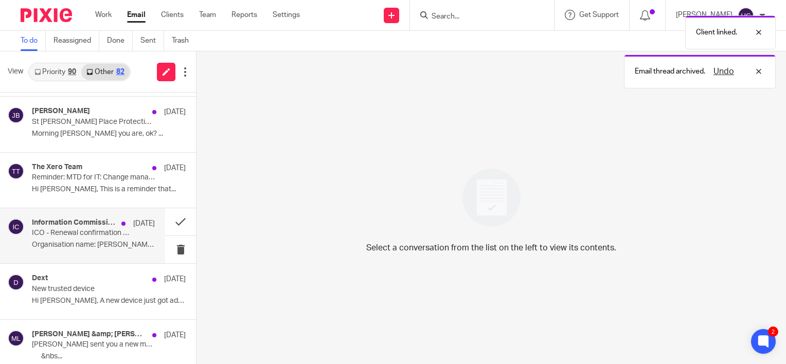
scroll to position [675, 0]
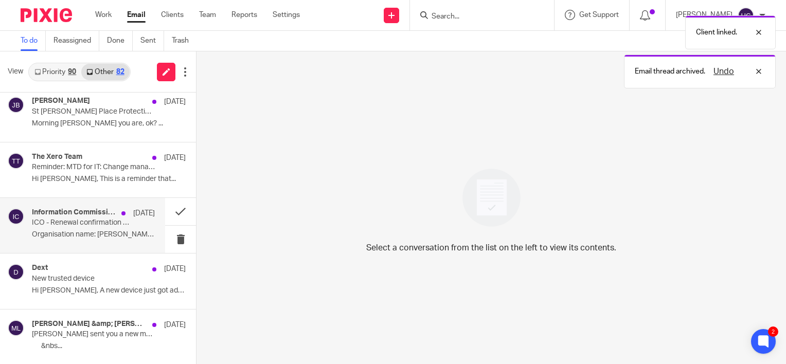
click at [96, 232] on p "Organisation name: Chatfield Accountancy..." at bounding box center [93, 234] width 123 height 9
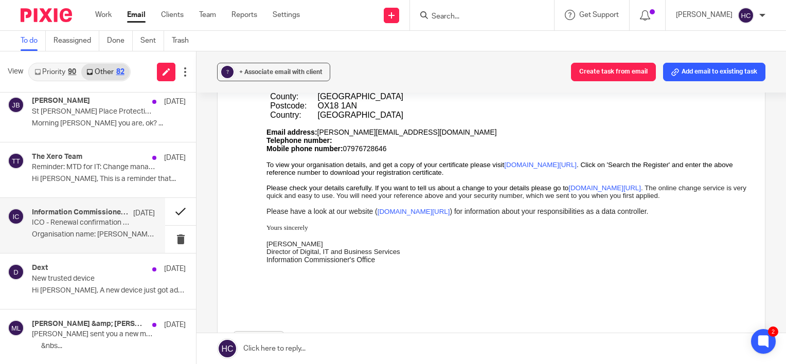
scroll to position [292, 0]
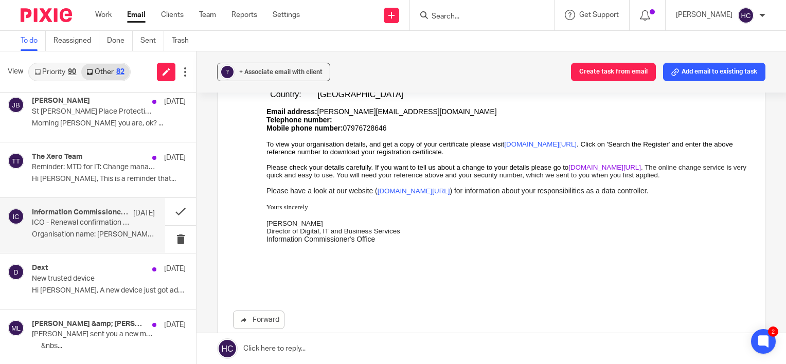
click at [641, 171] on link "ico.org.uk/update" at bounding box center [604, 168] width 73 height 8
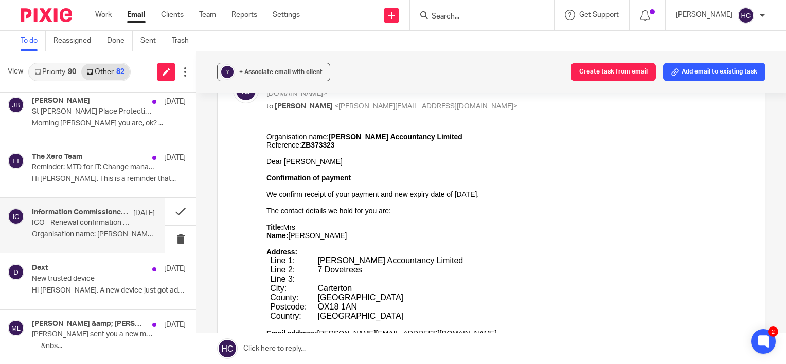
scroll to position [68, 0]
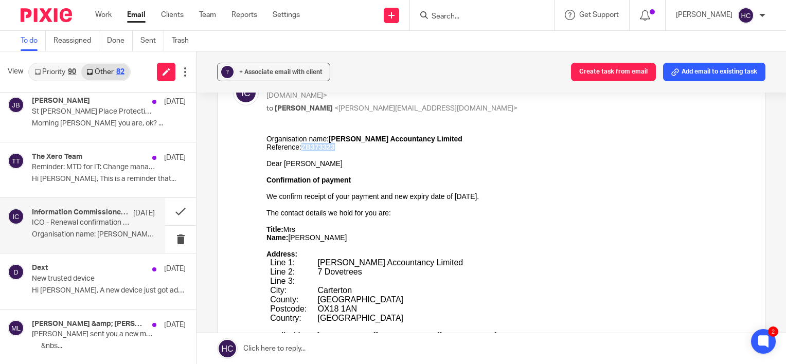
drag, startPoint x: 337, startPoint y: 149, endPoint x: 300, endPoint y: 146, distance: 37.2
click at [300, 146] on p "Reference: ZB373323" at bounding box center [507, 146] width 483 height 8
copy strong "ZB373323"
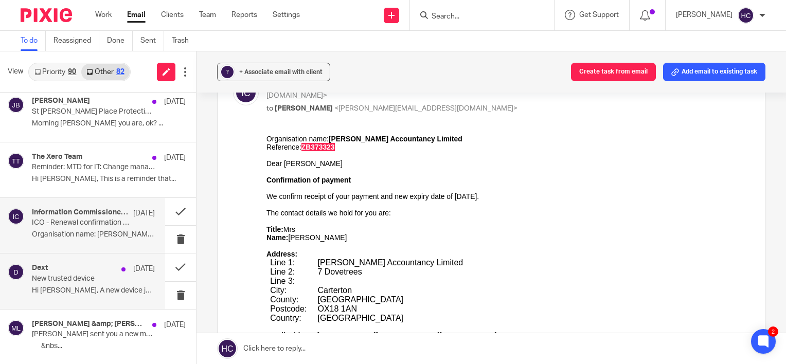
click at [83, 293] on p "Hi Hannah, A new device just got added to..." at bounding box center [93, 291] width 123 height 9
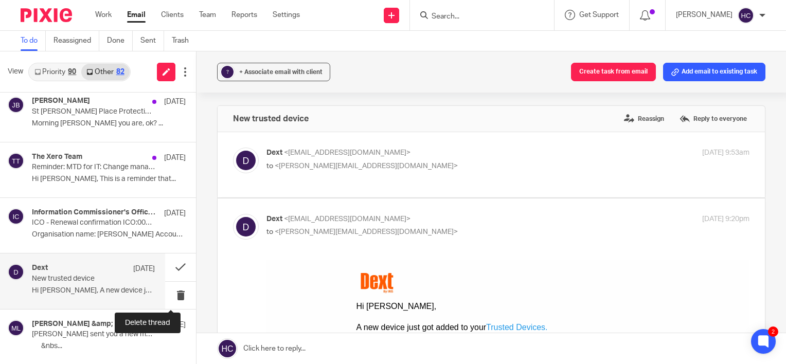
scroll to position [0, 0]
click at [173, 292] on button at bounding box center [180, 295] width 31 height 27
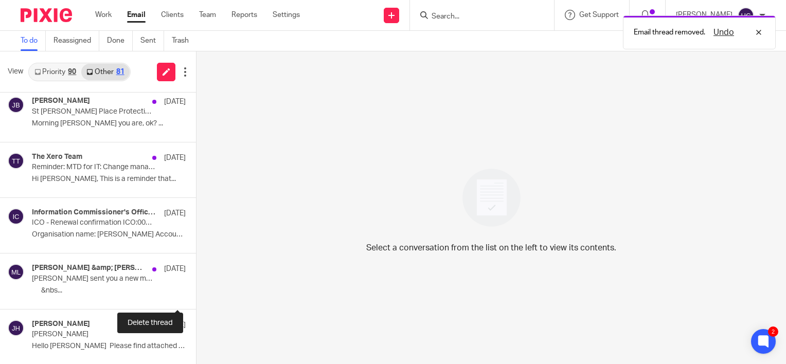
click at [196, 292] on button at bounding box center [200, 295] width 8 height 27
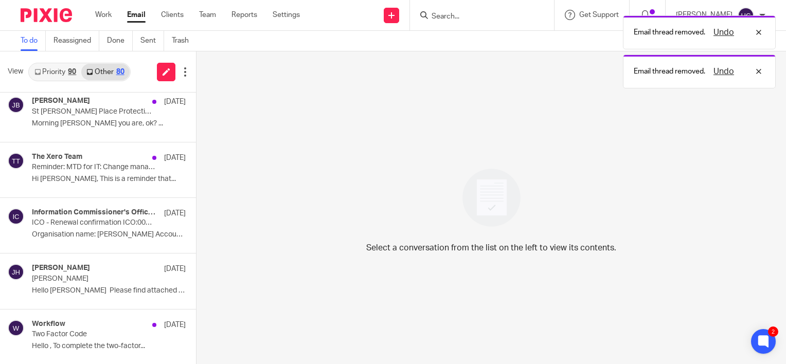
scroll to position [739, 0]
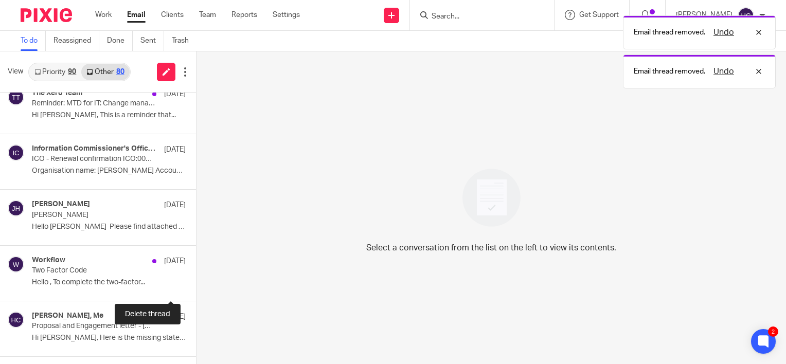
click at [196, 292] on button at bounding box center [200, 287] width 8 height 27
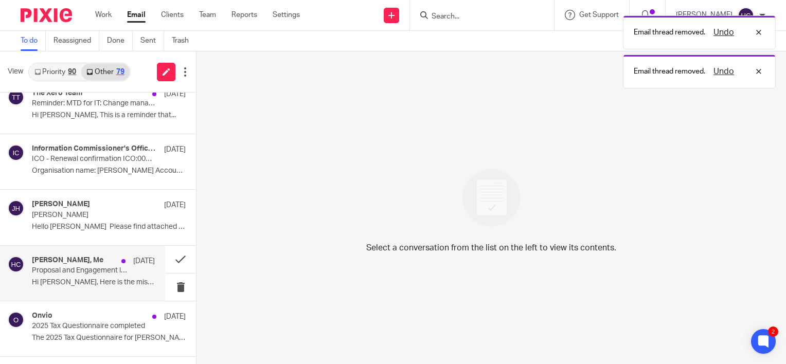
click at [112, 286] on div "Susi Cheshire, Me 12 Aug Proposal and Engagement letter - J Bruce Hi Hannah, He…" at bounding box center [93, 273] width 123 height 34
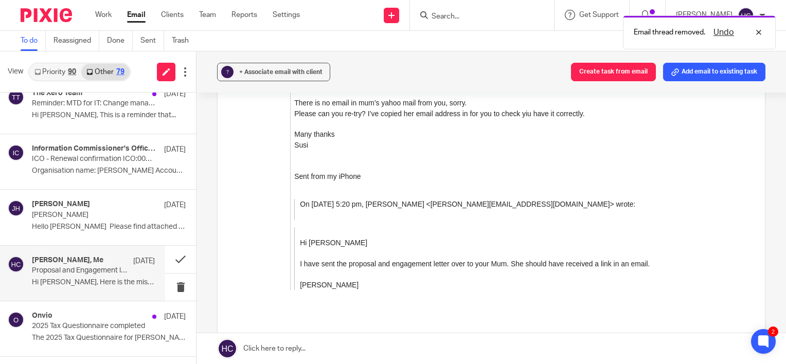
scroll to position [546, 0]
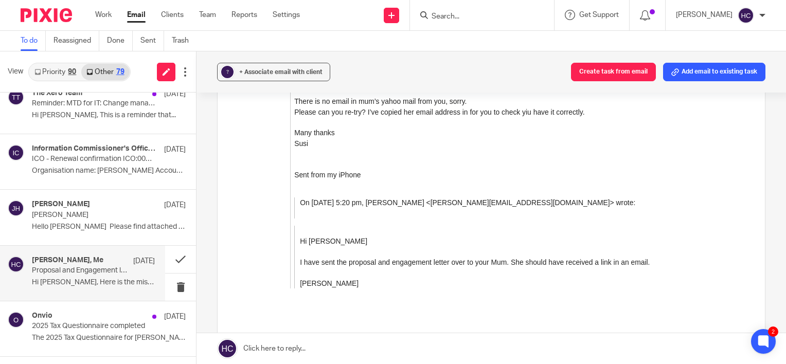
click at [302, 349] on link at bounding box center [490, 348] width 589 height 31
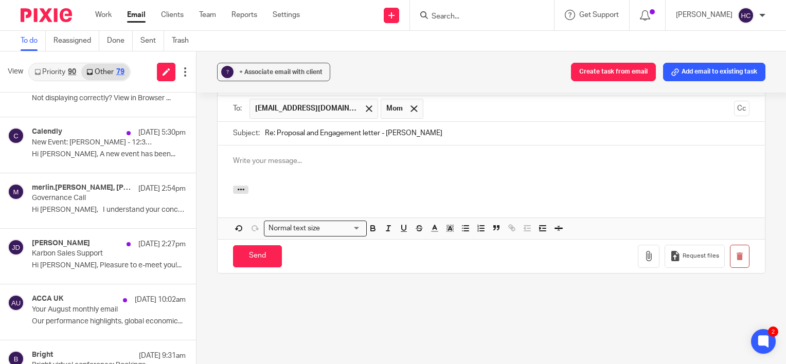
scroll to position [0, 0]
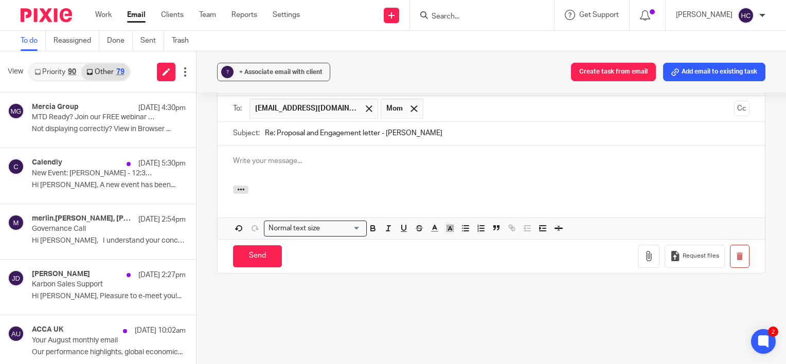
click at [53, 70] on link "Priority 90" at bounding box center [55, 72] width 52 height 16
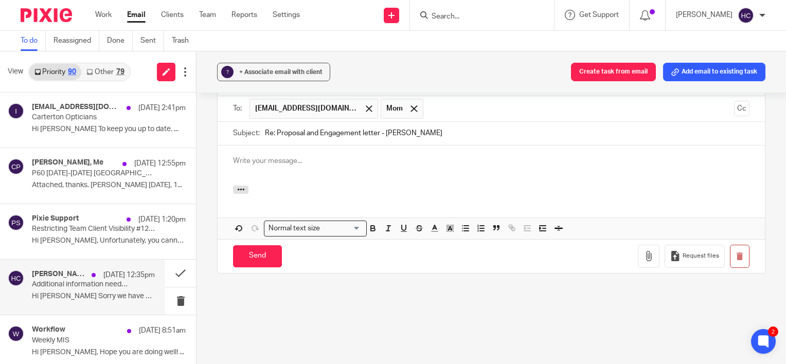
click at [50, 261] on div "Lucy Tulloch, Me 19 Aug 12:35pm Additional information needed for the accounts …" at bounding box center [82, 287] width 165 height 55
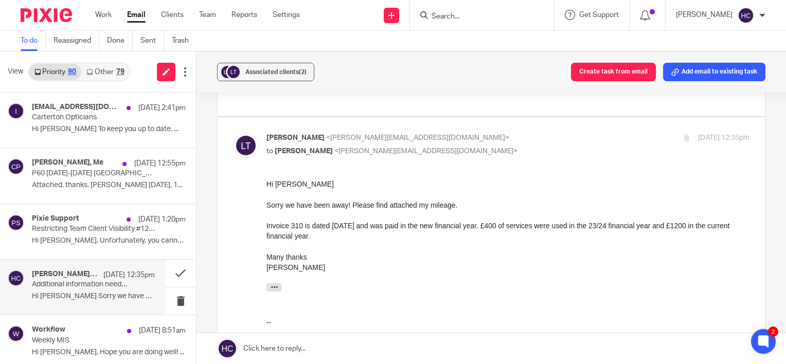
scroll to position [94, 0]
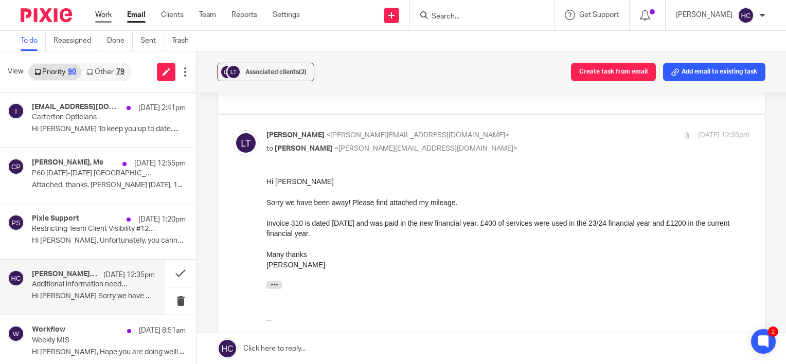
click at [98, 16] on link "Work" at bounding box center [103, 15] width 16 height 10
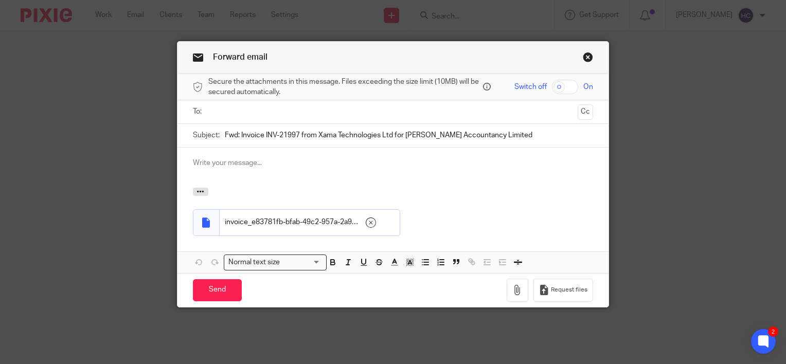
click at [228, 109] on input "text" at bounding box center [393, 112] width 362 height 12
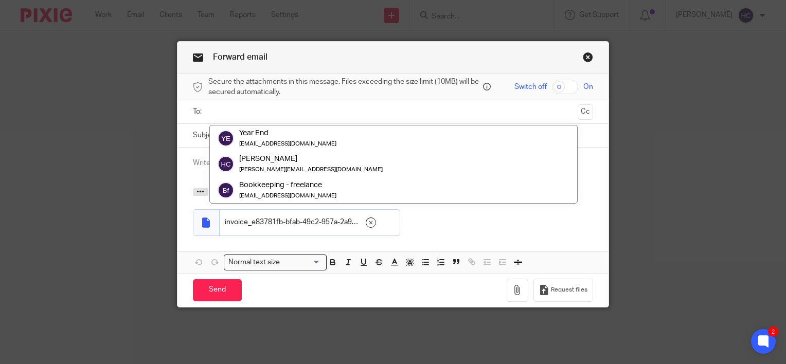
paste input "[EMAIL_ADDRESS][DOMAIN_NAME]"
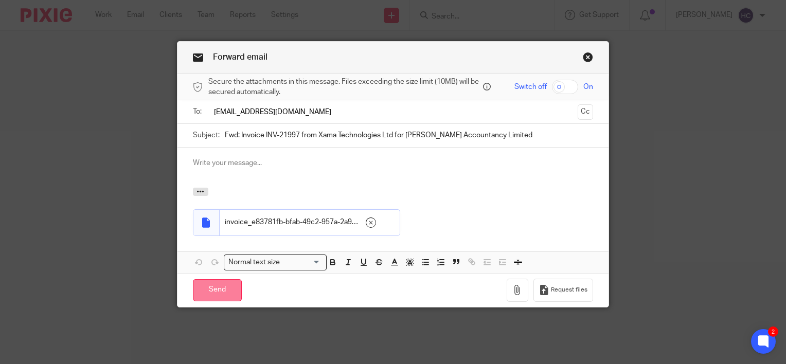
type input "[EMAIL_ADDRESS][DOMAIN_NAME]"
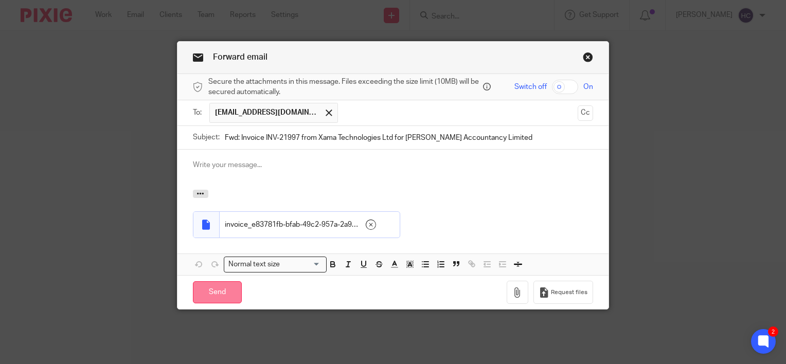
click at [203, 294] on input "Send" at bounding box center [217, 292] width 49 height 22
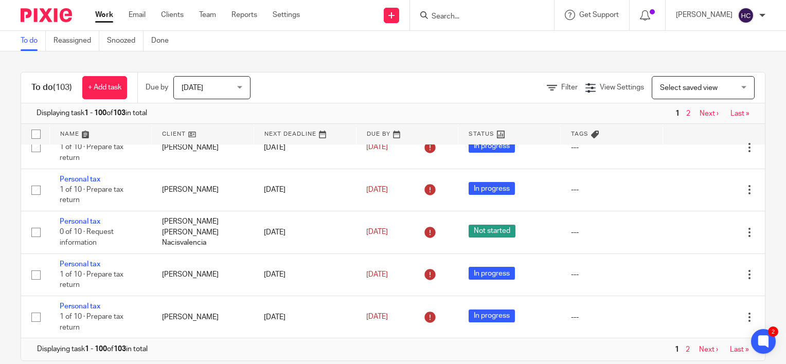
scroll to position [17, 0]
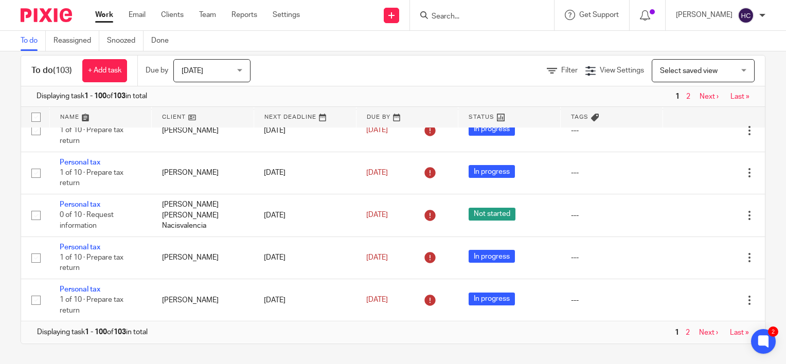
click at [438, 19] on input "Search" at bounding box center [477, 16] width 93 height 9
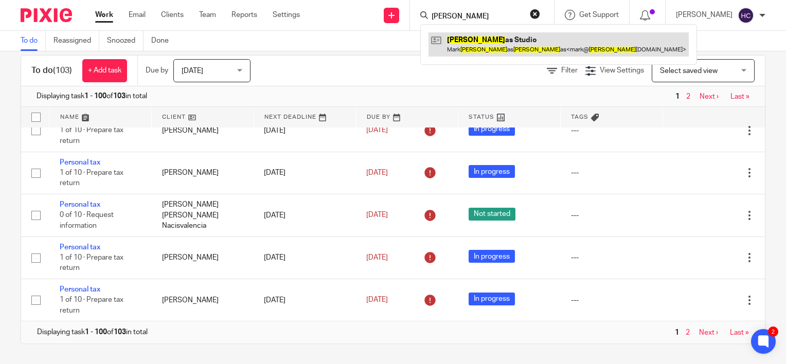
type input "gabbert"
click at [477, 44] on link at bounding box center [558, 44] width 260 height 24
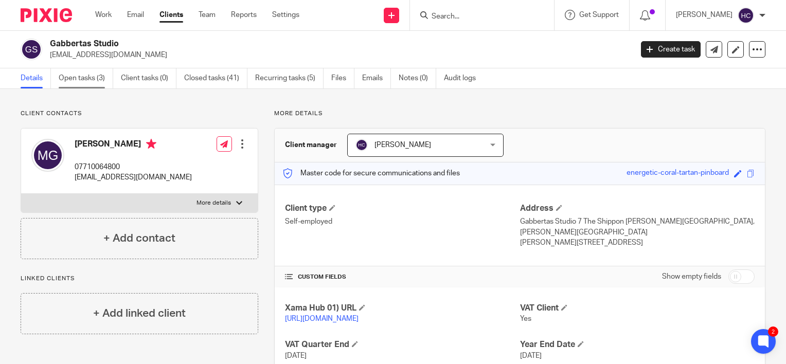
click at [88, 75] on link "Open tasks (3)" at bounding box center [86, 78] width 55 height 20
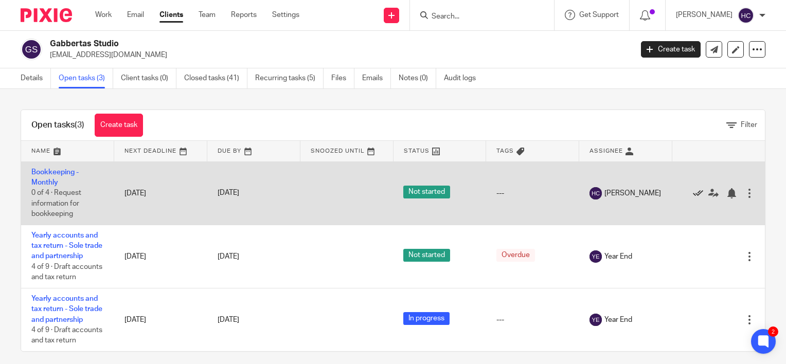
click at [693, 191] on icon at bounding box center [698, 193] width 10 height 10
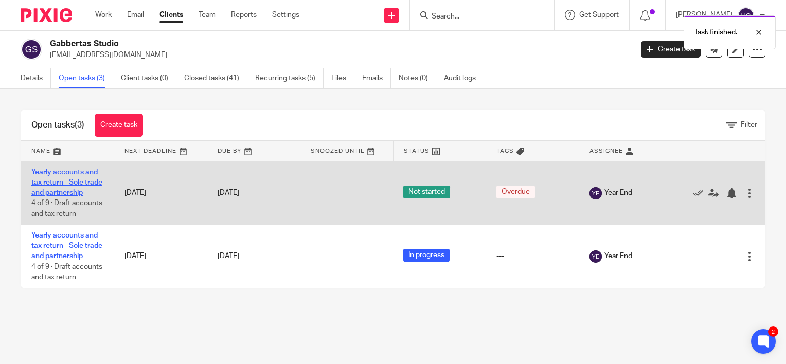
click at [51, 178] on link "Yearly accounts and tax return - Sole trade and partnership" at bounding box center [66, 183] width 71 height 28
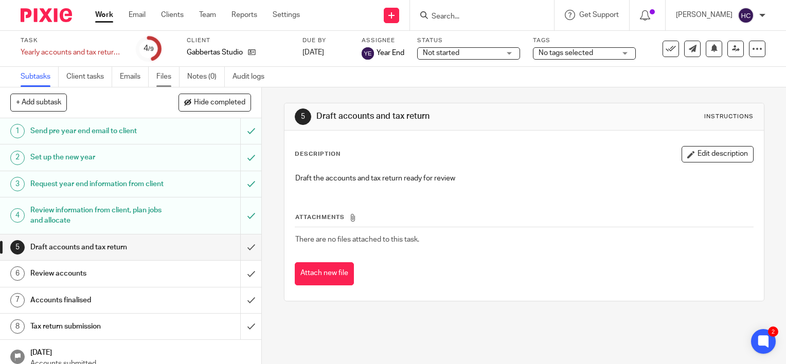
click at [172, 78] on link "Files" at bounding box center [167, 77] width 23 height 20
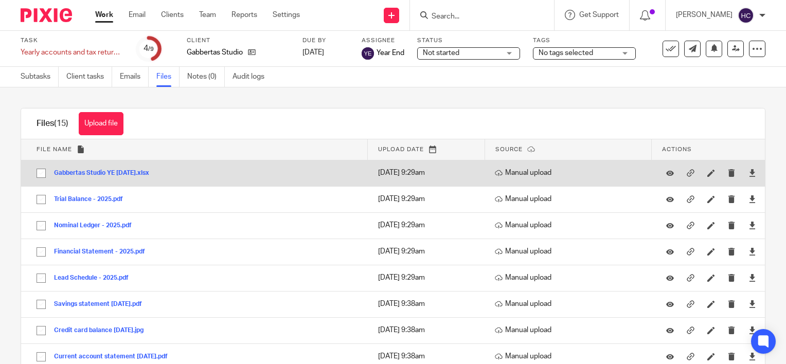
click at [38, 178] on input "checkbox" at bounding box center [41, 174] width 20 height 20
checkbox input "true"
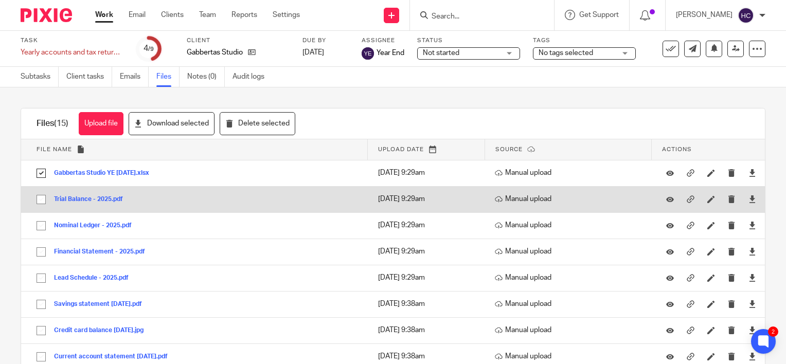
click at [40, 199] on input "checkbox" at bounding box center [41, 200] width 20 height 20
checkbox input "true"
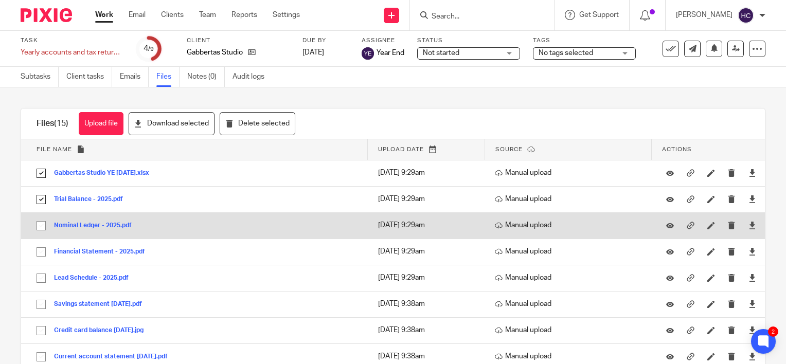
click at [38, 228] on input "checkbox" at bounding box center [41, 226] width 20 height 20
checkbox input "true"
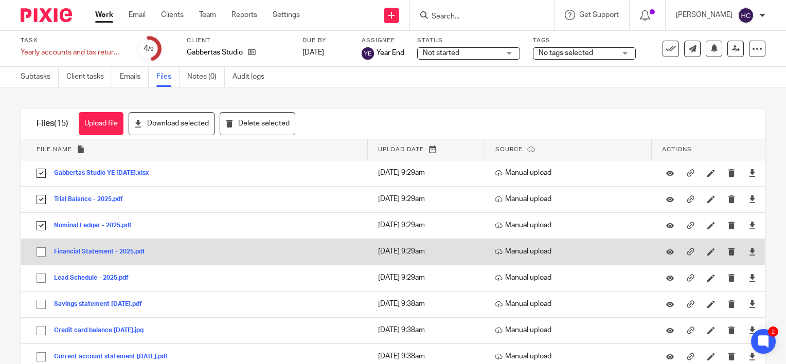
click at [39, 255] on input "checkbox" at bounding box center [41, 252] width 20 height 20
checkbox input "true"
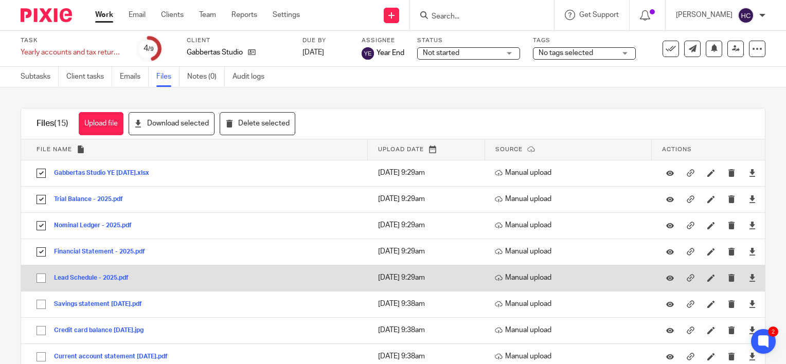
click at [41, 281] on input "checkbox" at bounding box center [41, 279] width 20 height 20
checkbox input "true"
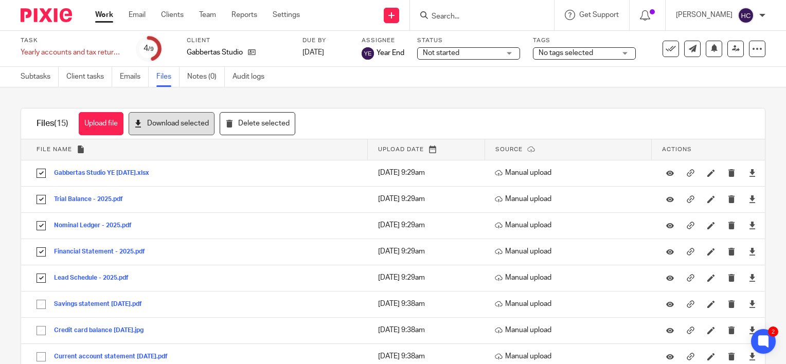
click at [177, 123] on button "Download selected" at bounding box center [172, 123] width 86 height 23
